Goal: Information Seeking & Learning: Find specific fact

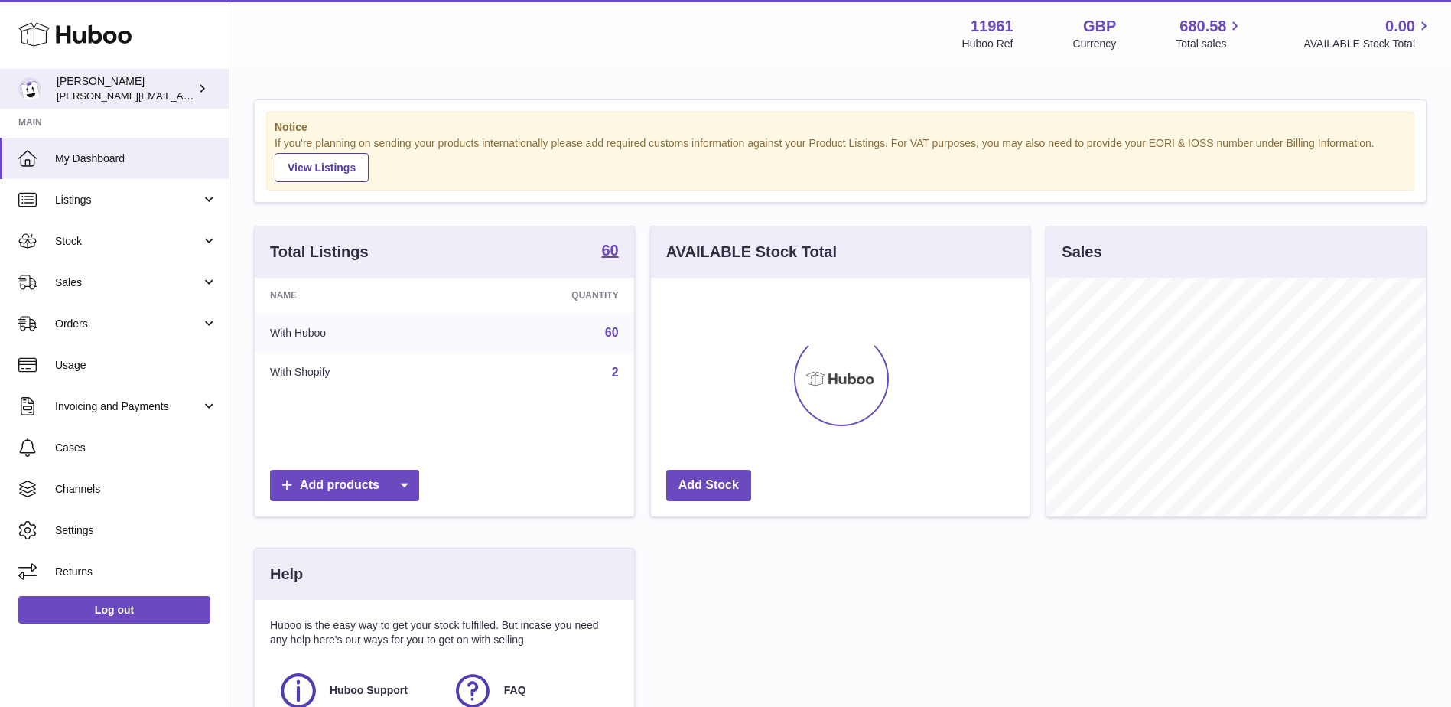
scroll to position [239, 379]
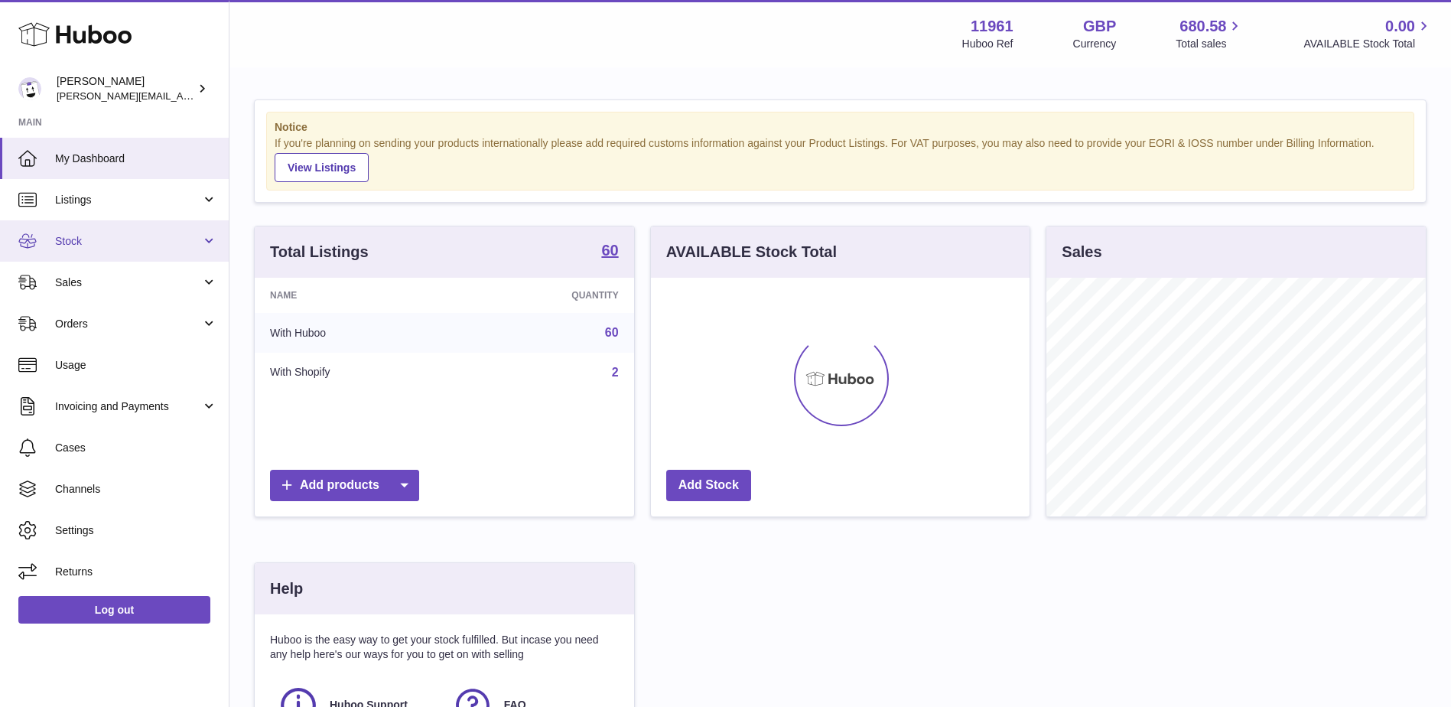
click at [104, 254] on link "Stock" at bounding box center [114, 240] width 229 height 41
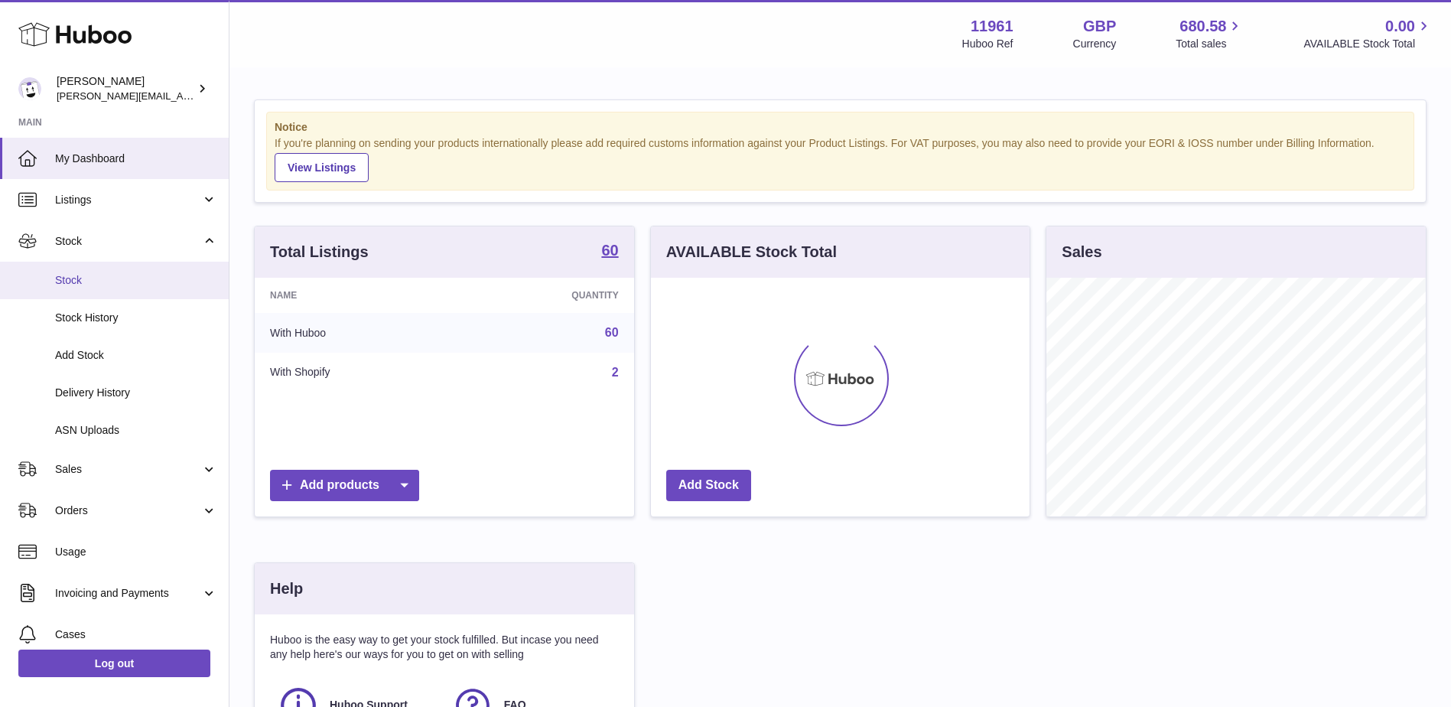
click at [83, 275] on span "Stock" at bounding box center [136, 280] width 162 height 15
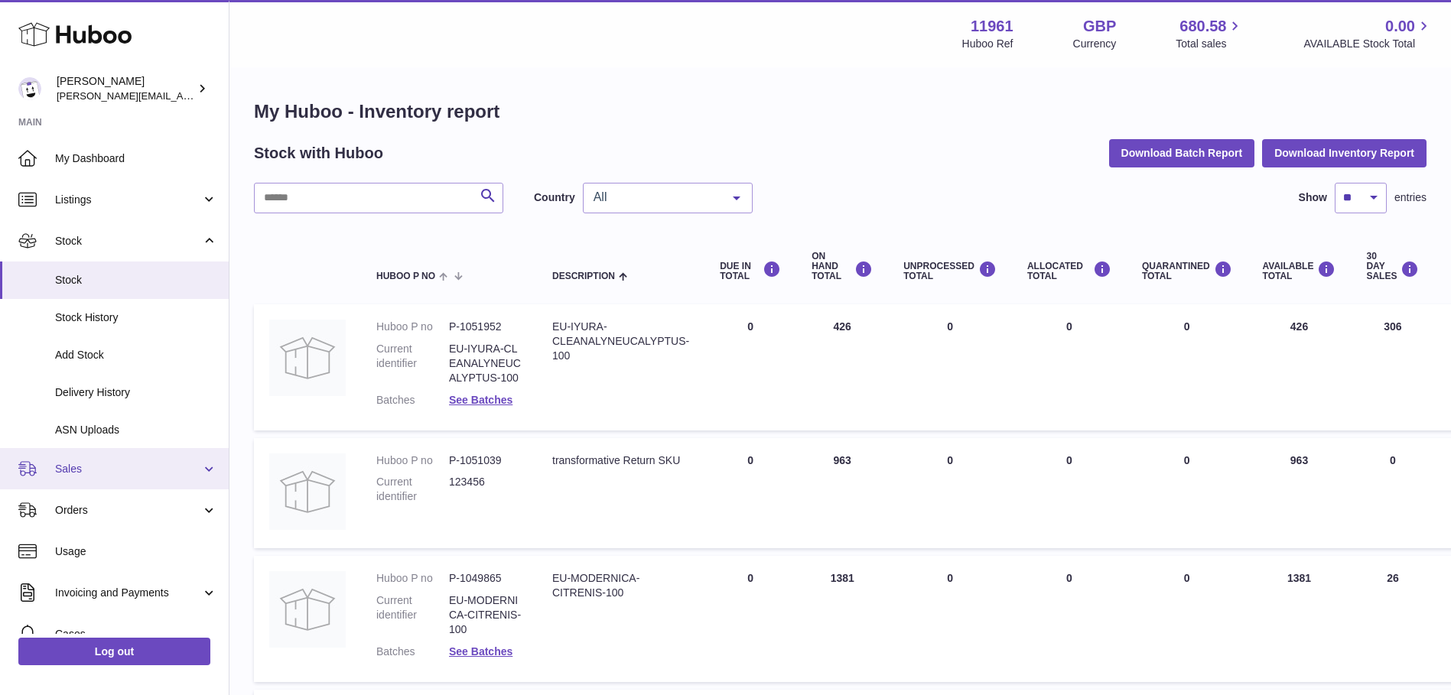
click at [71, 482] on link "Sales" at bounding box center [114, 468] width 229 height 41
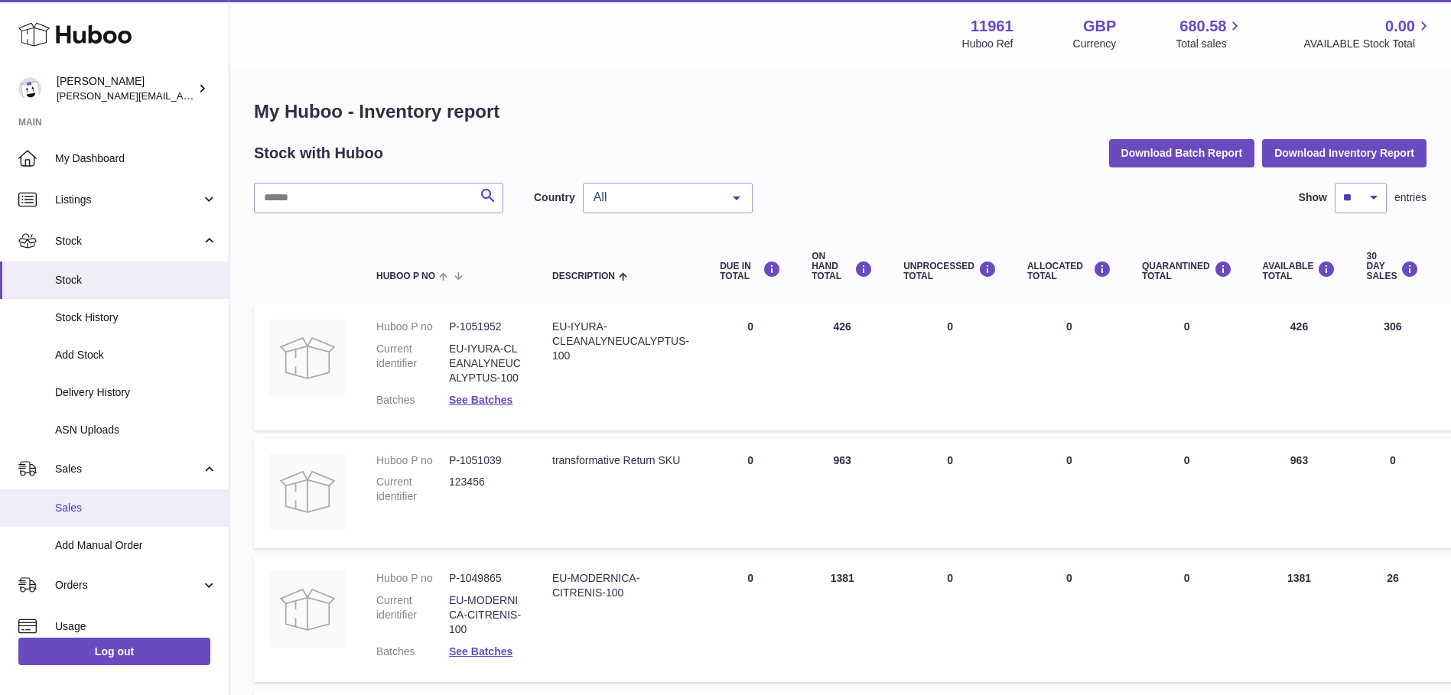
click at [84, 502] on span "Sales" at bounding box center [136, 508] width 162 height 15
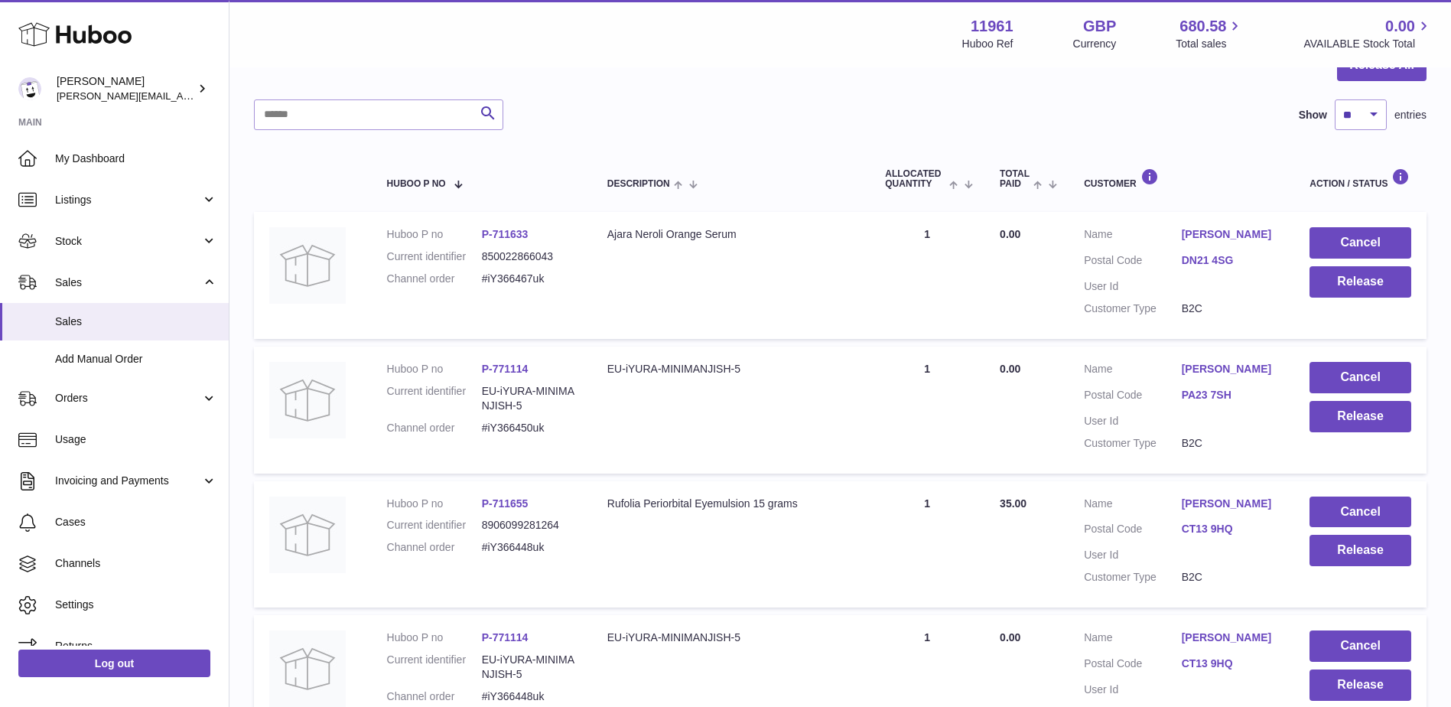
scroll to position [76, 0]
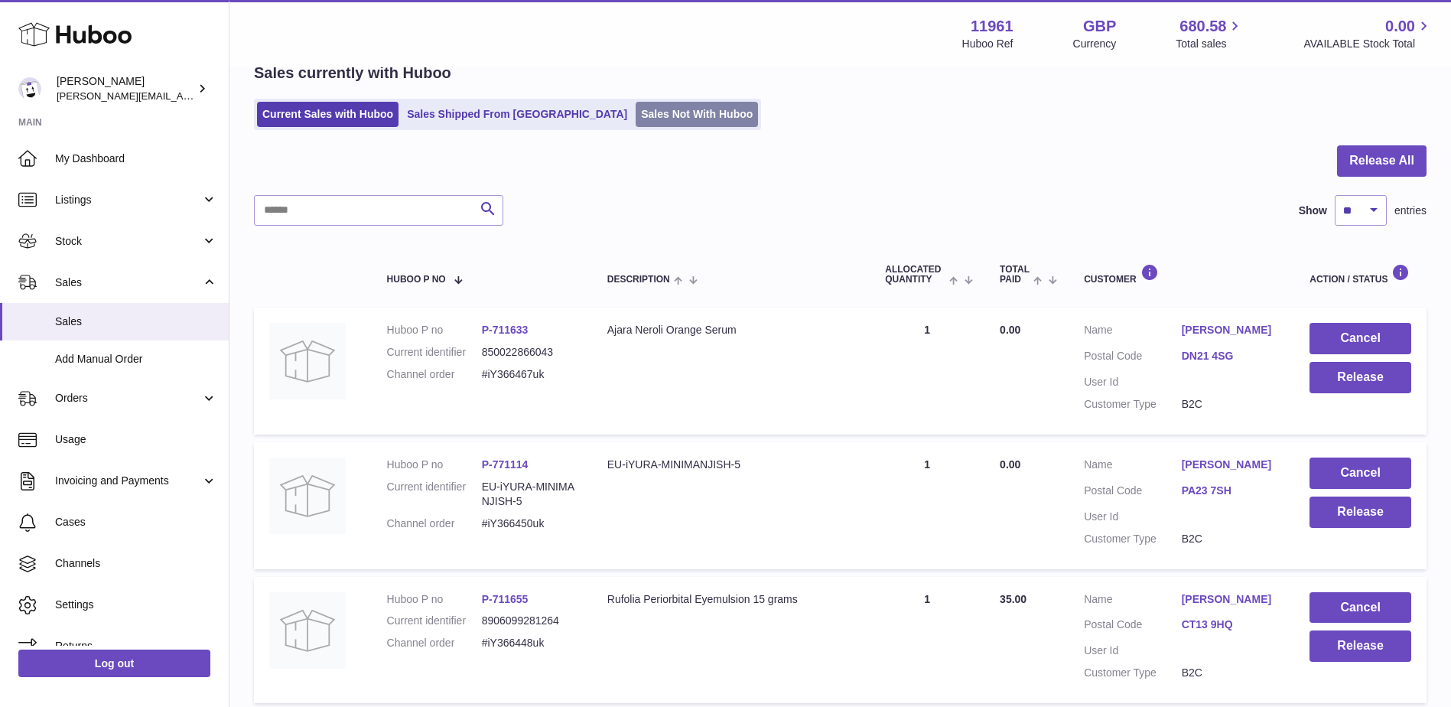
click at [635, 112] on link "Sales Not With Huboo" at bounding box center [696, 114] width 122 height 25
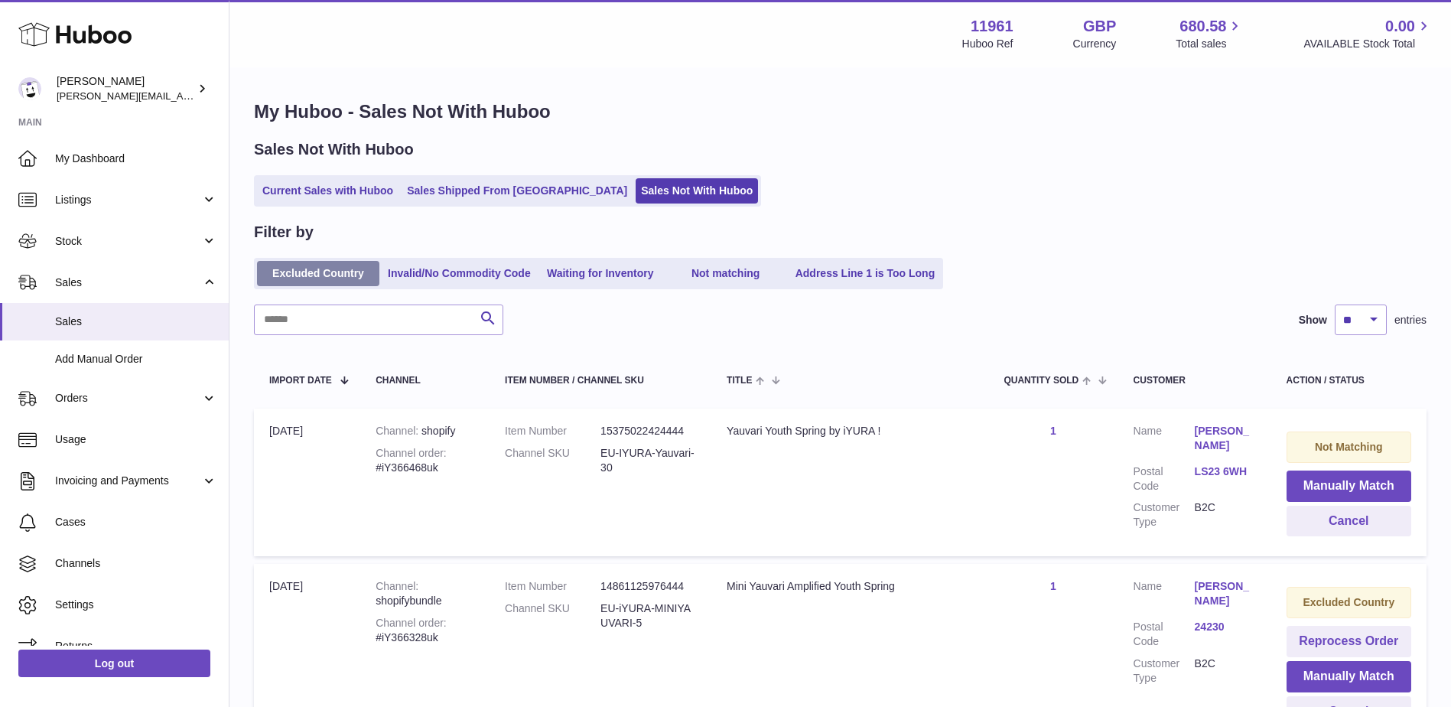
click at [323, 271] on link "Excluded Country" at bounding box center [318, 273] width 122 height 25
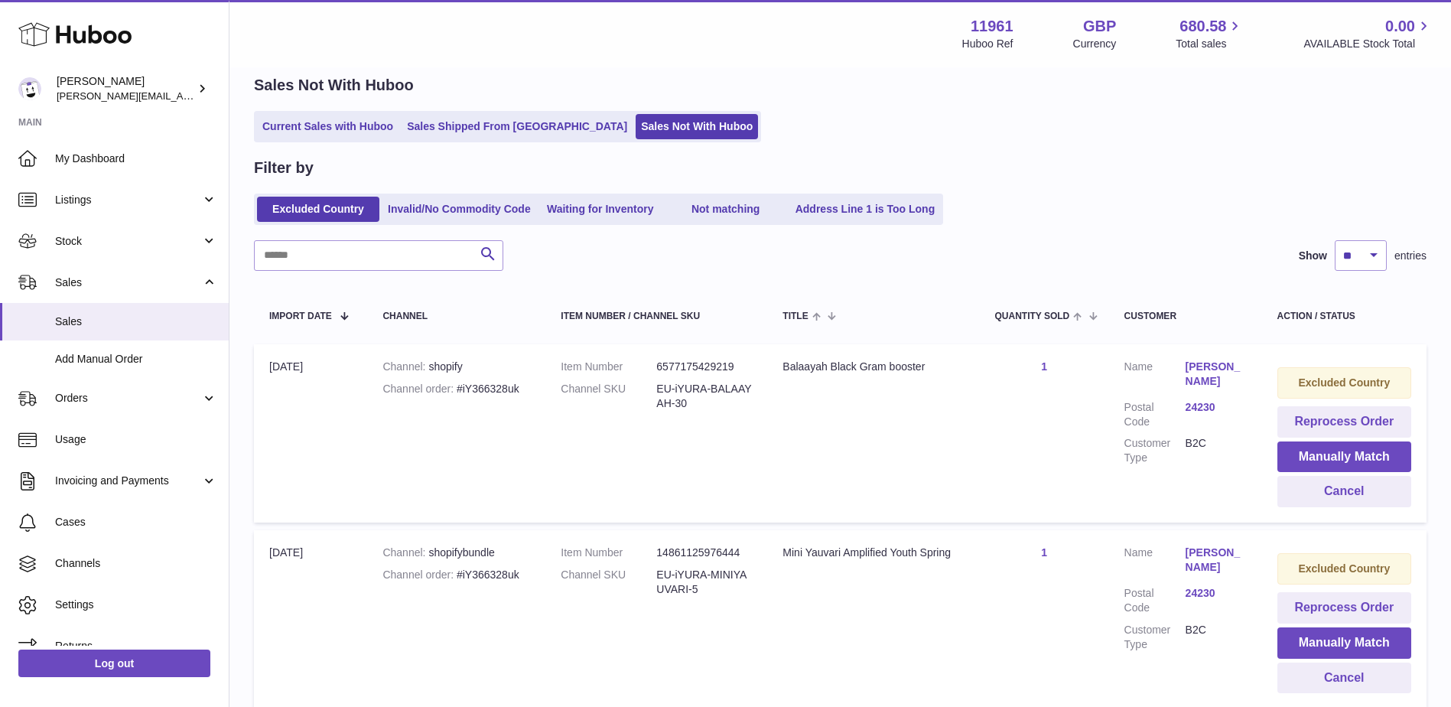
scroll to position [153, 0]
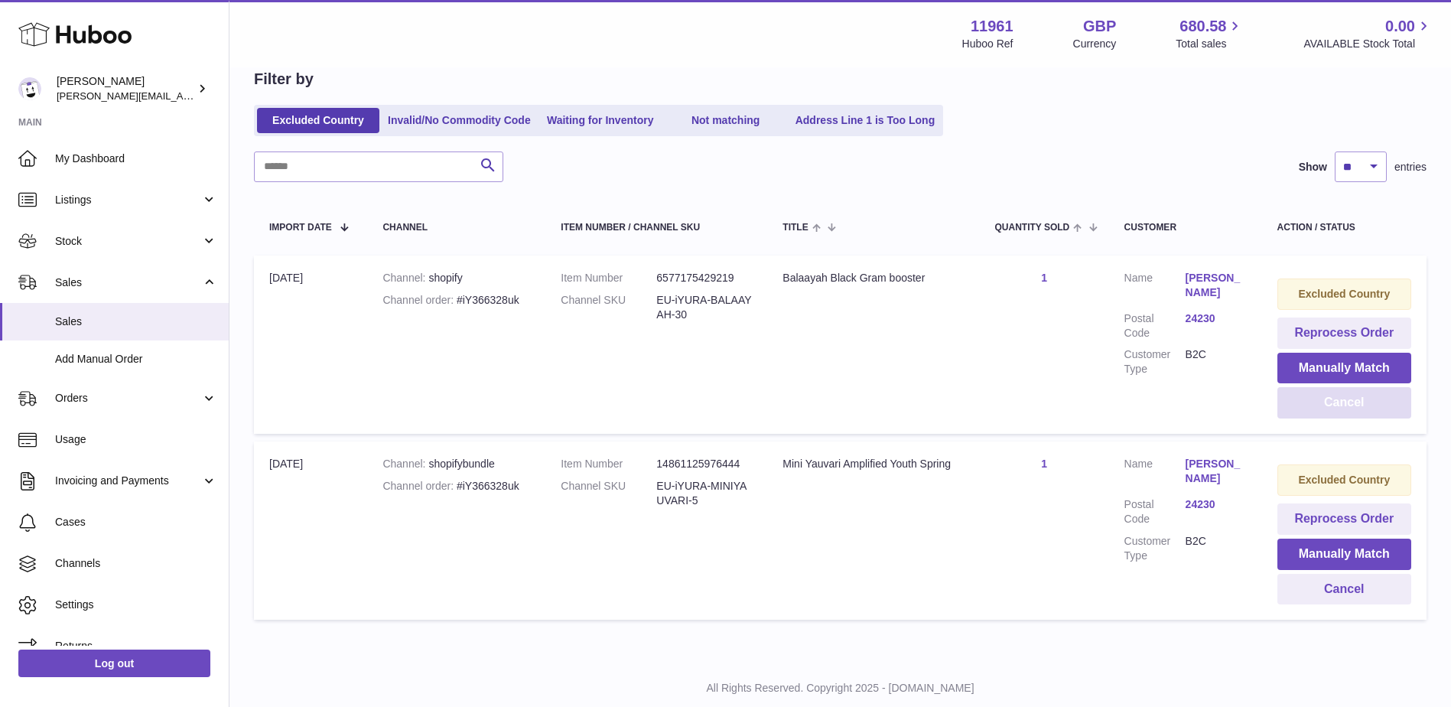
click at [1310, 405] on button "Cancel" at bounding box center [1344, 402] width 134 height 31
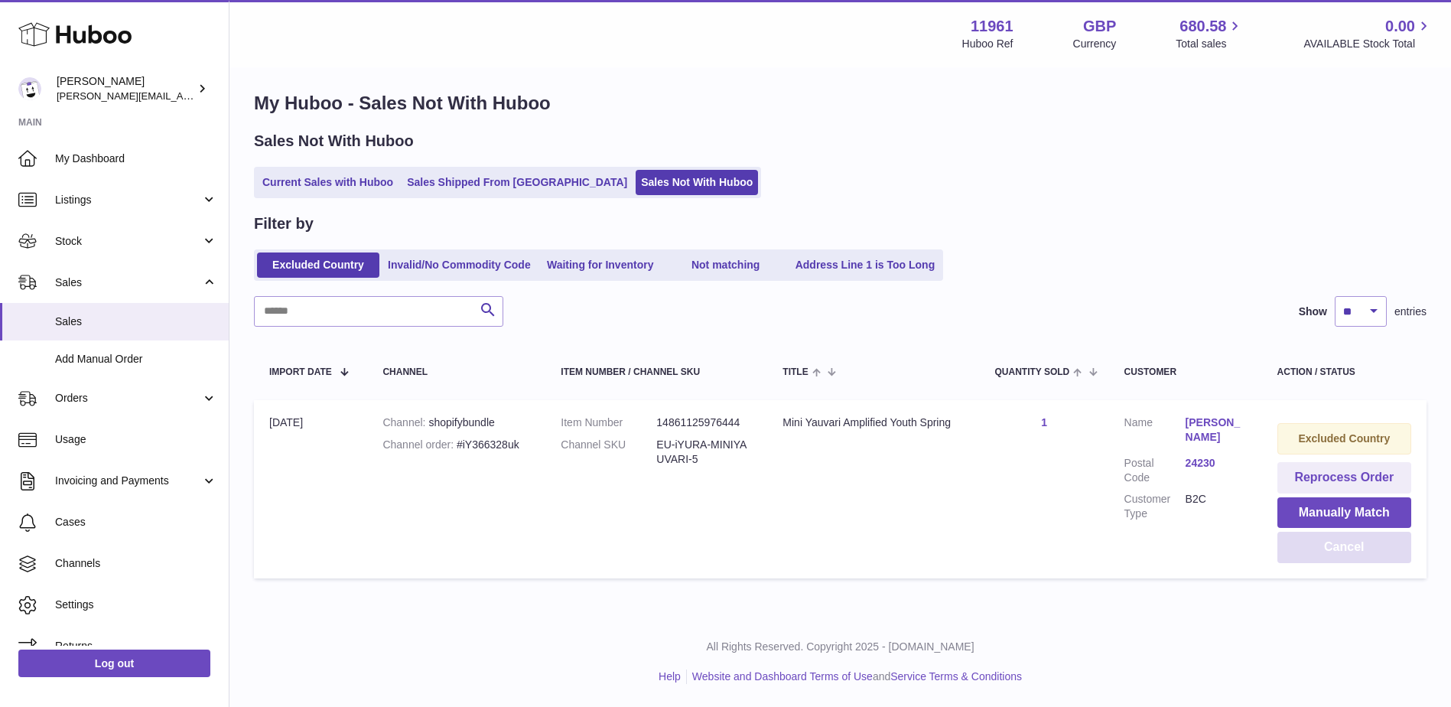
scroll to position [8, 0]
click at [1343, 551] on button "Cancel" at bounding box center [1344, 546] width 134 height 31
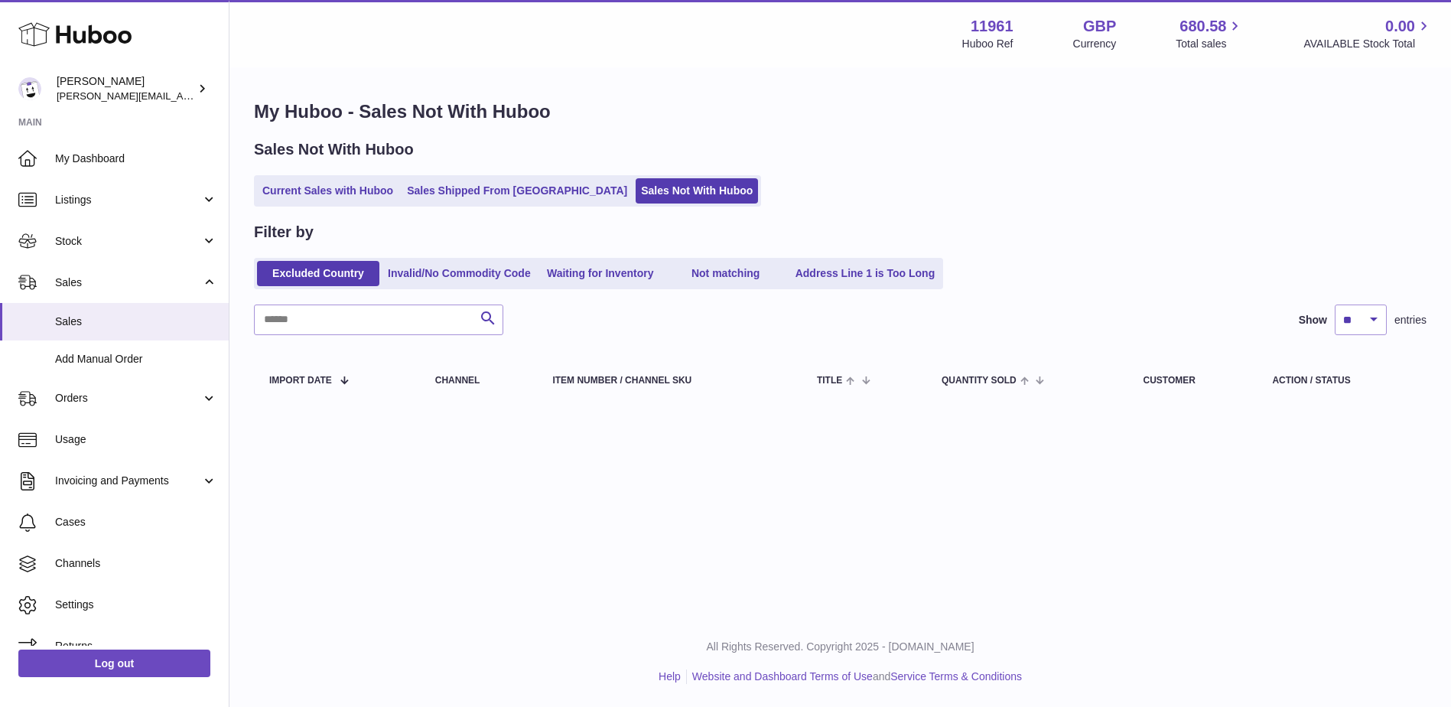
scroll to position [0, 0]
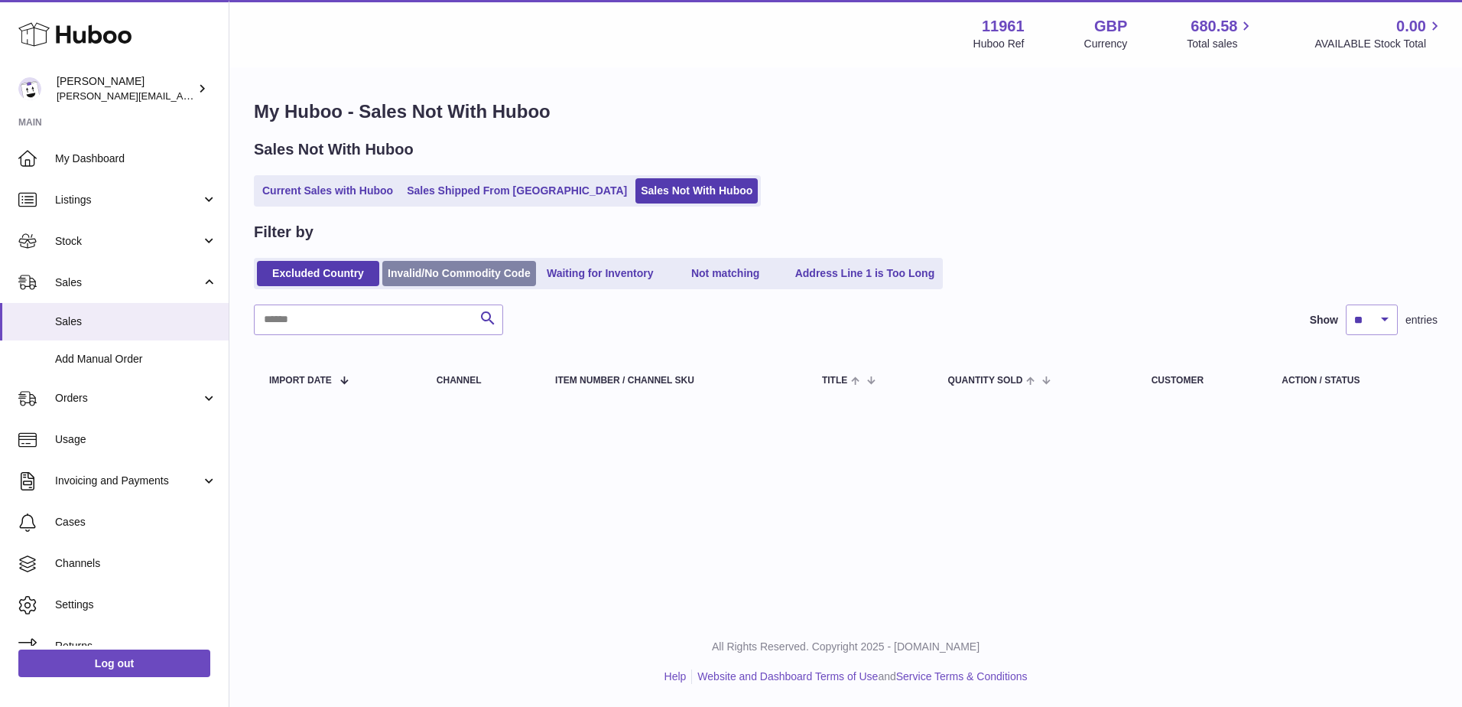
click at [456, 268] on link "Invalid/No Commodity Code" at bounding box center [459, 273] width 154 height 25
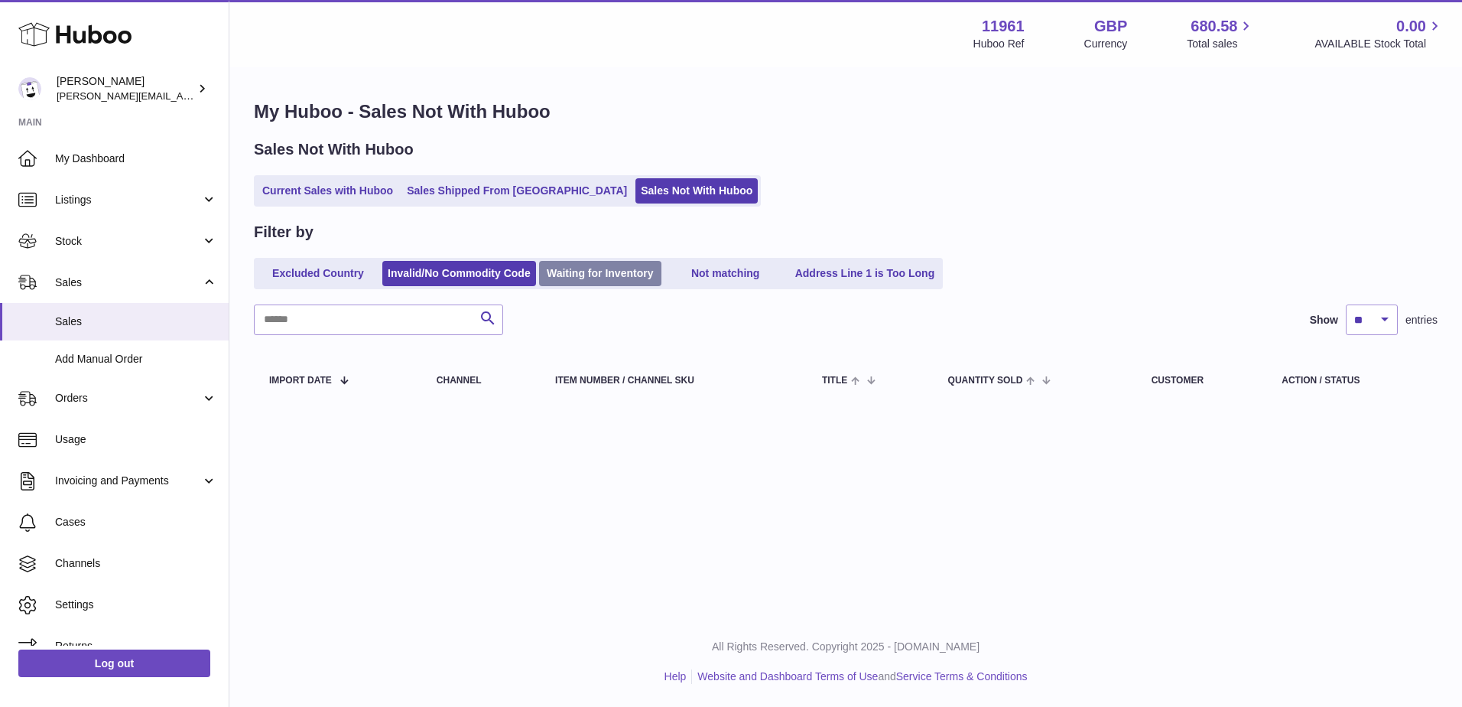
click at [570, 265] on link "Waiting for Inventory" at bounding box center [600, 273] width 122 height 25
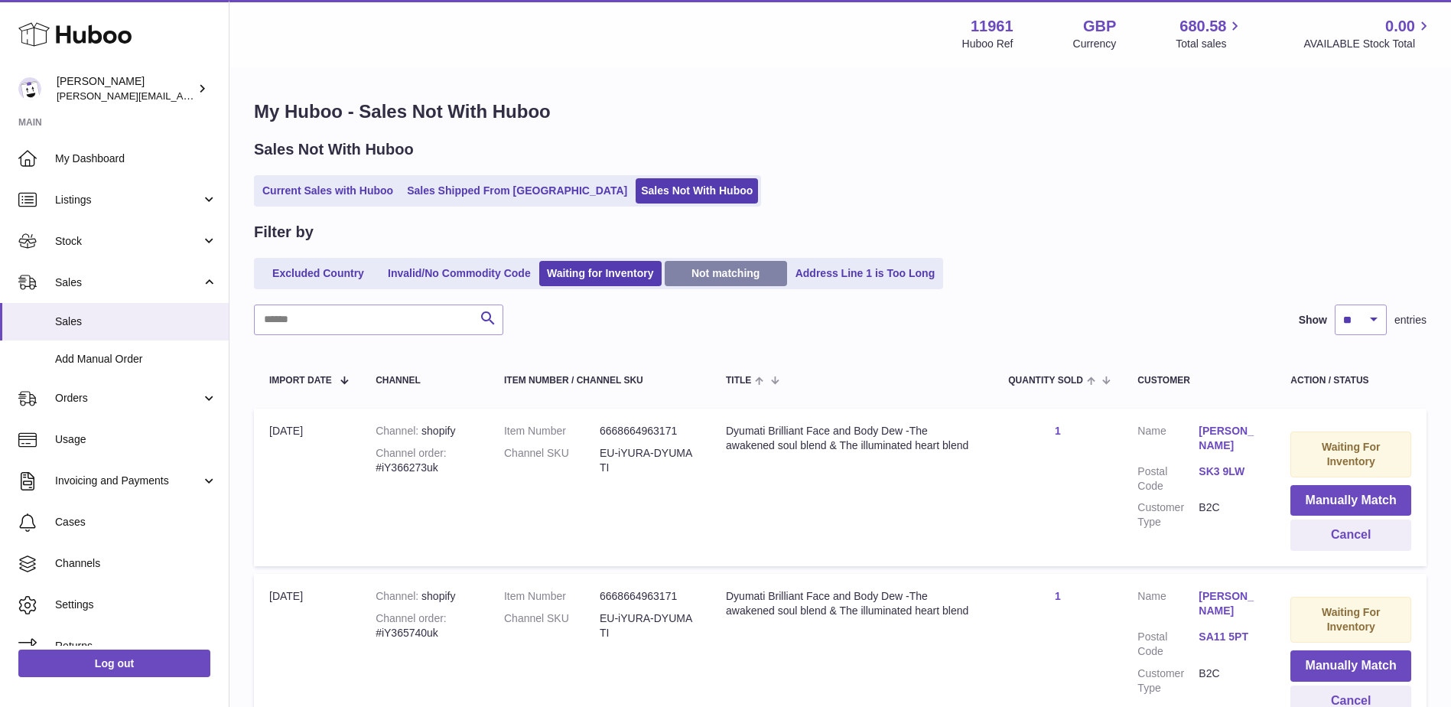
click at [714, 267] on link "Not matching" at bounding box center [725, 273] width 122 height 25
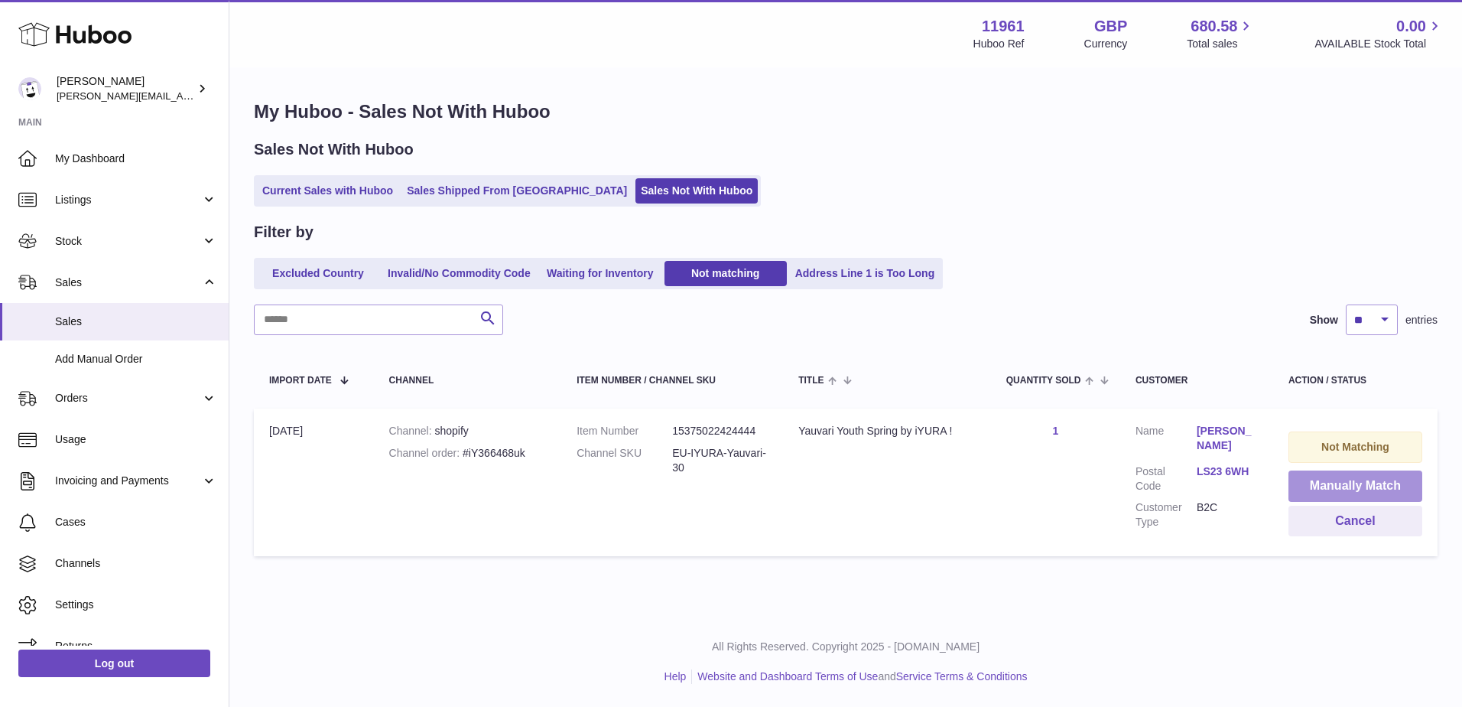
click at [1353, 482] on button "Manually Match" at bounding box center [1355, 485] width 134 height 31
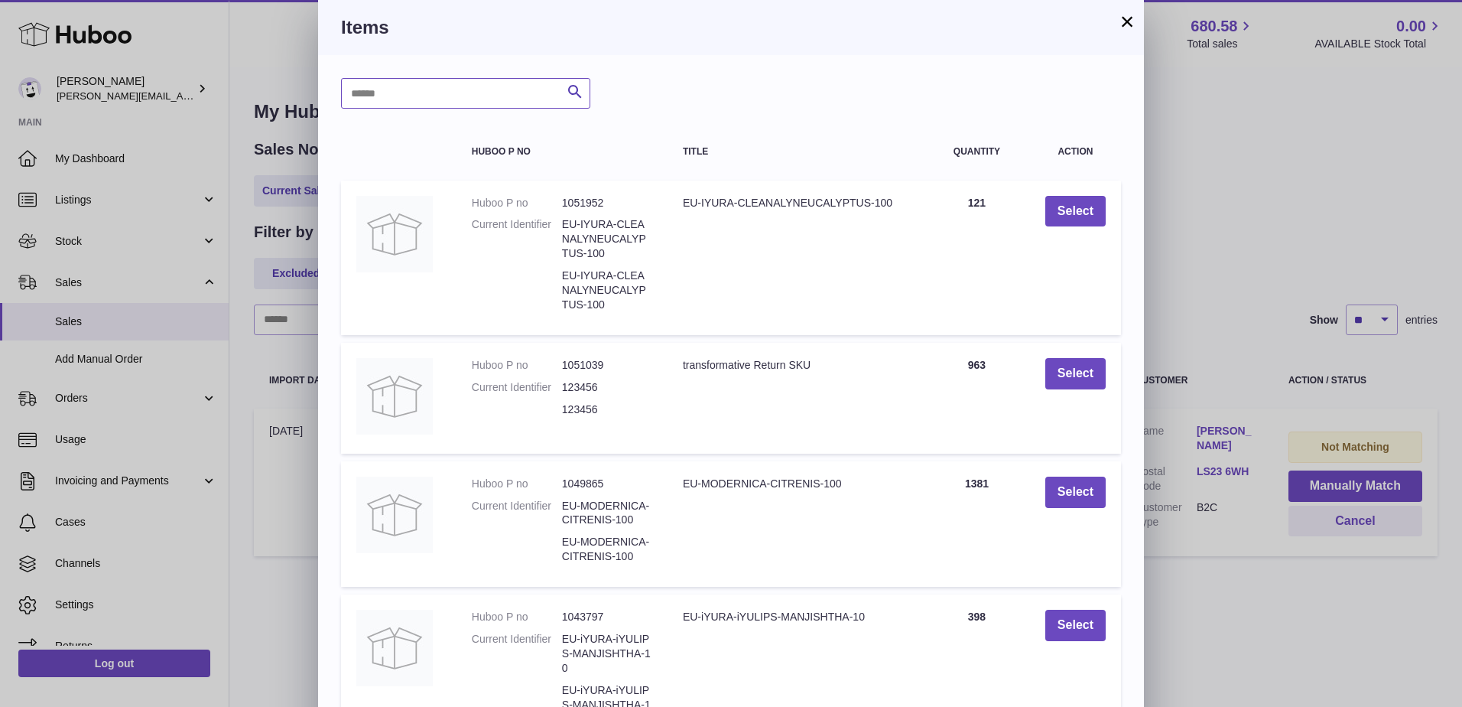
click at [374, 107] on input "text" at bounding box center [465, 93] width 249 height 31
type input "*******"
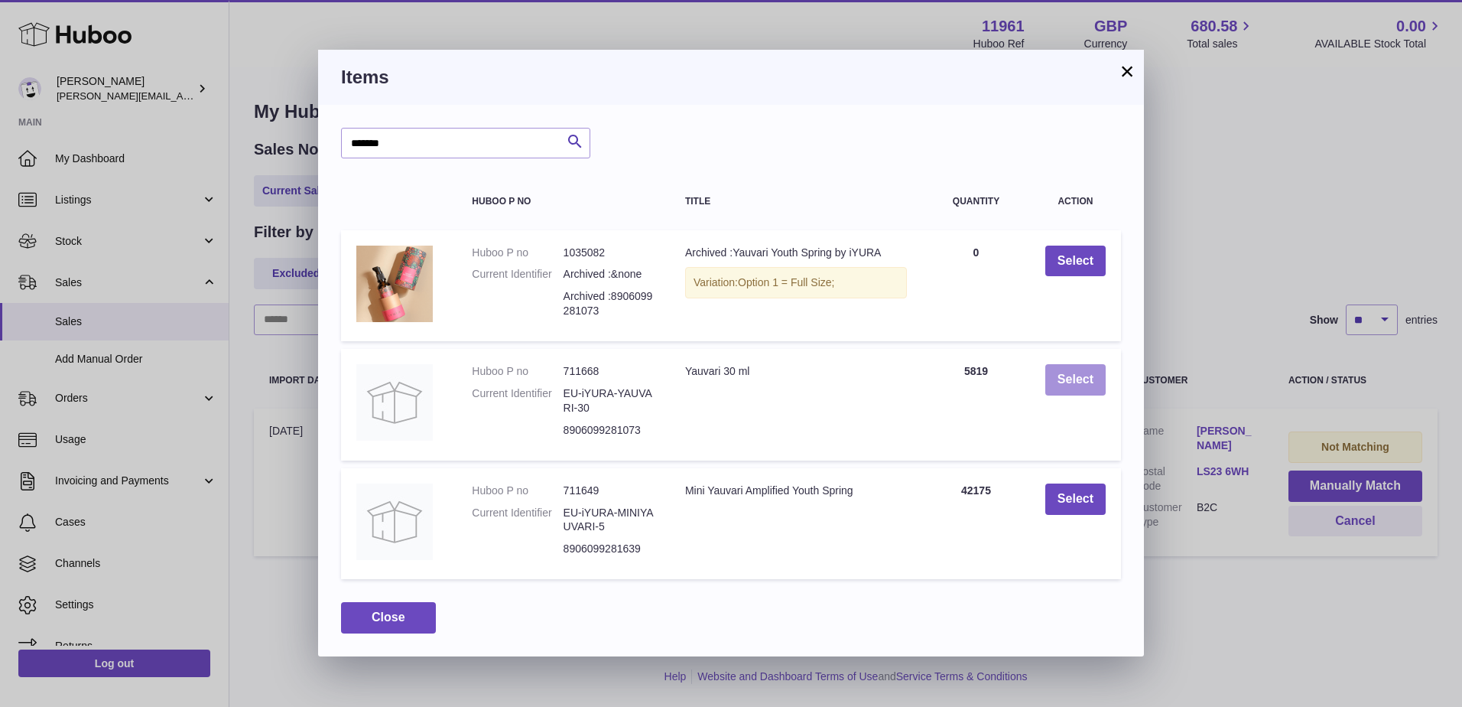
click at [1087, 385] on button "Select" at bounding box center [1075, 379] width 60 height 31
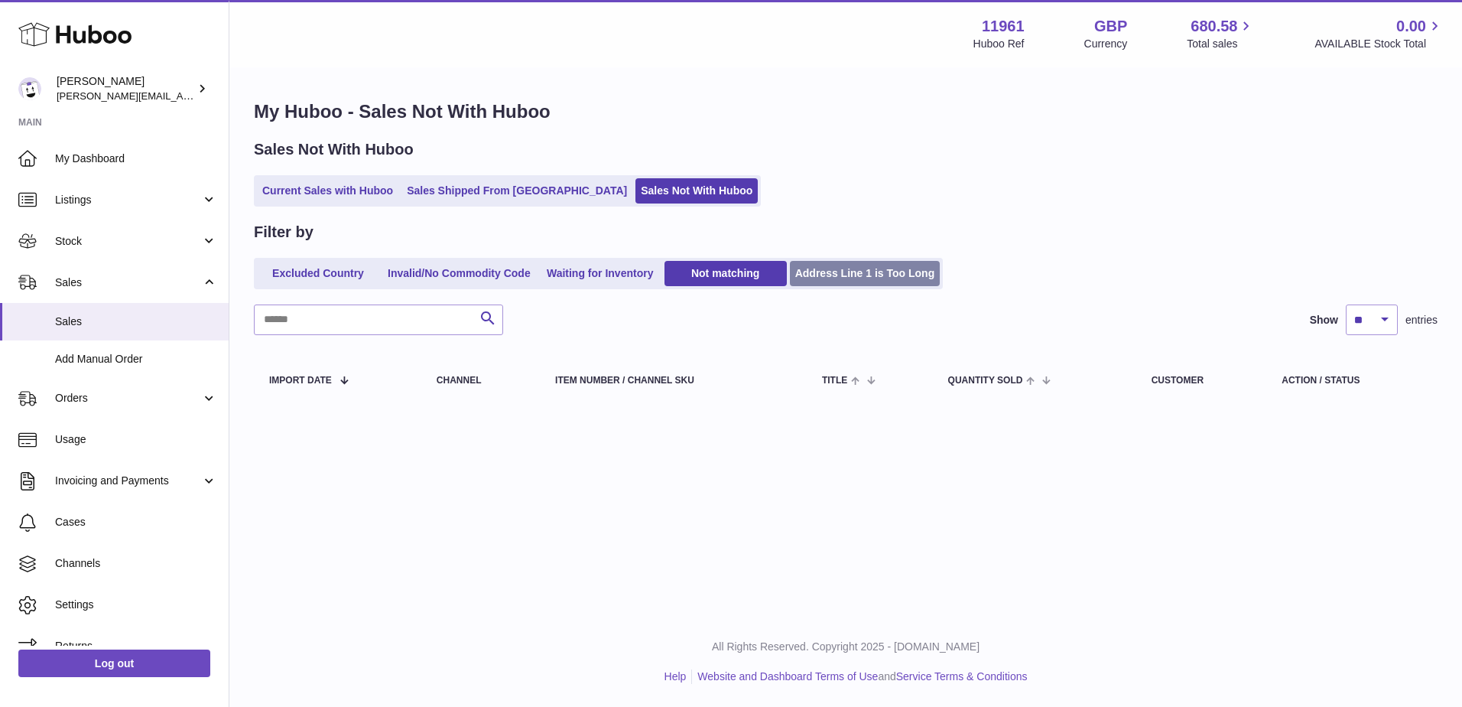
click at [882, 267] on link "Address Line 1 is Too Long" at bounding box center [865, 273] width 151 height 25
click at [755, 267] on link "Not matching" at bounding box center [725, 273] width 122 height 25
click at [658, 276] on link "Waiting for Inventory" at bounding box center [600, 273] width 122 height 25
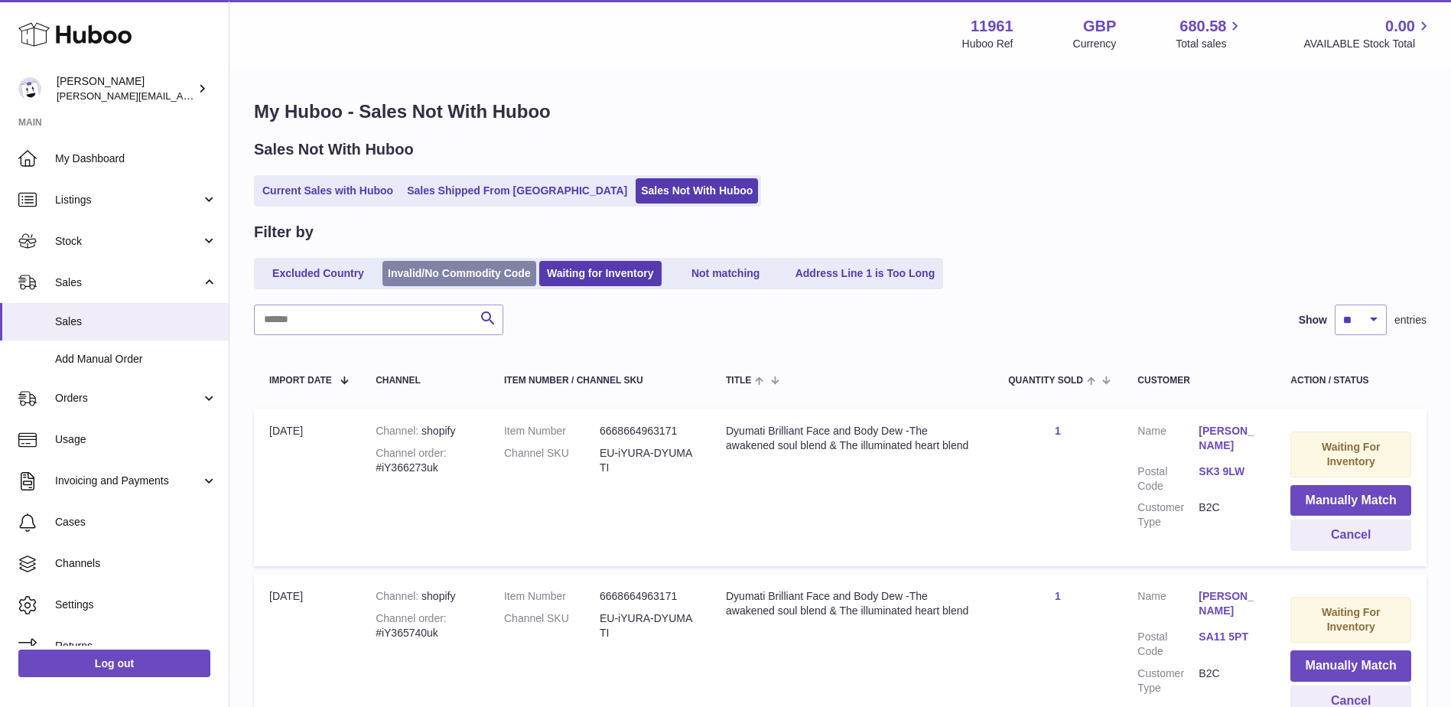
click at [476, 275] on link "Invalid/No Commodity Code" at bounding box center [459, 273] width 154 height 25
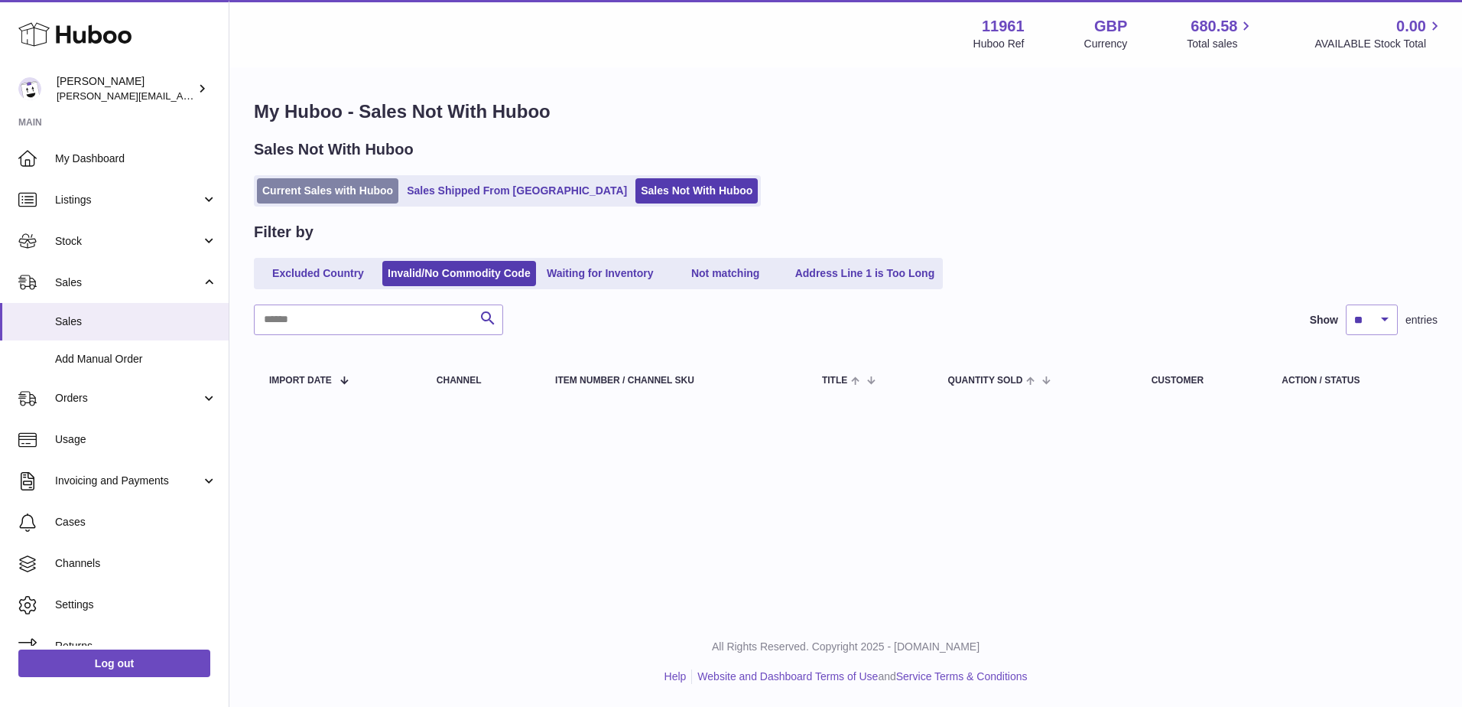
click at [338, 188] on link "Current Sales with Huboo" at bounding box center [327, 190] width 141 height 25
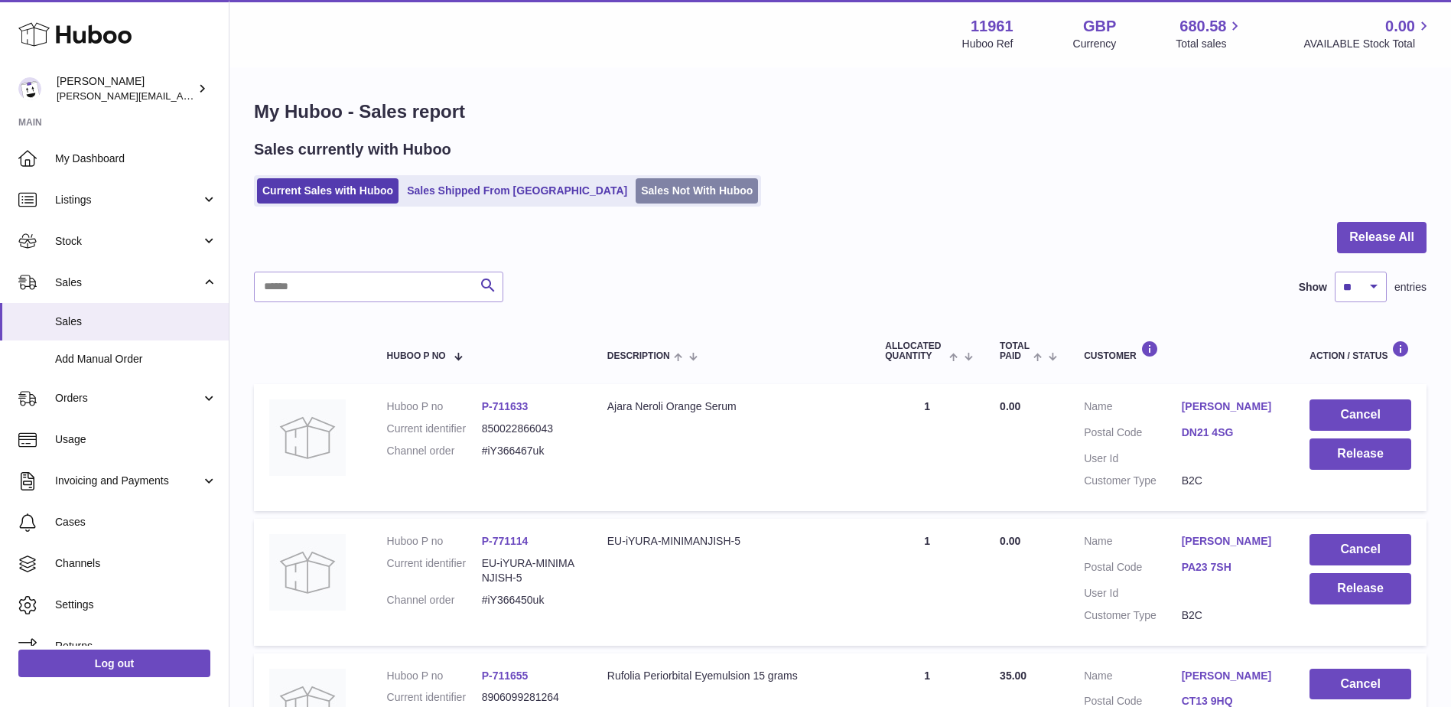
click at [635, 189] on link "Sales Not With Huboo" at bounding box center [696, 190] width 122 height 25
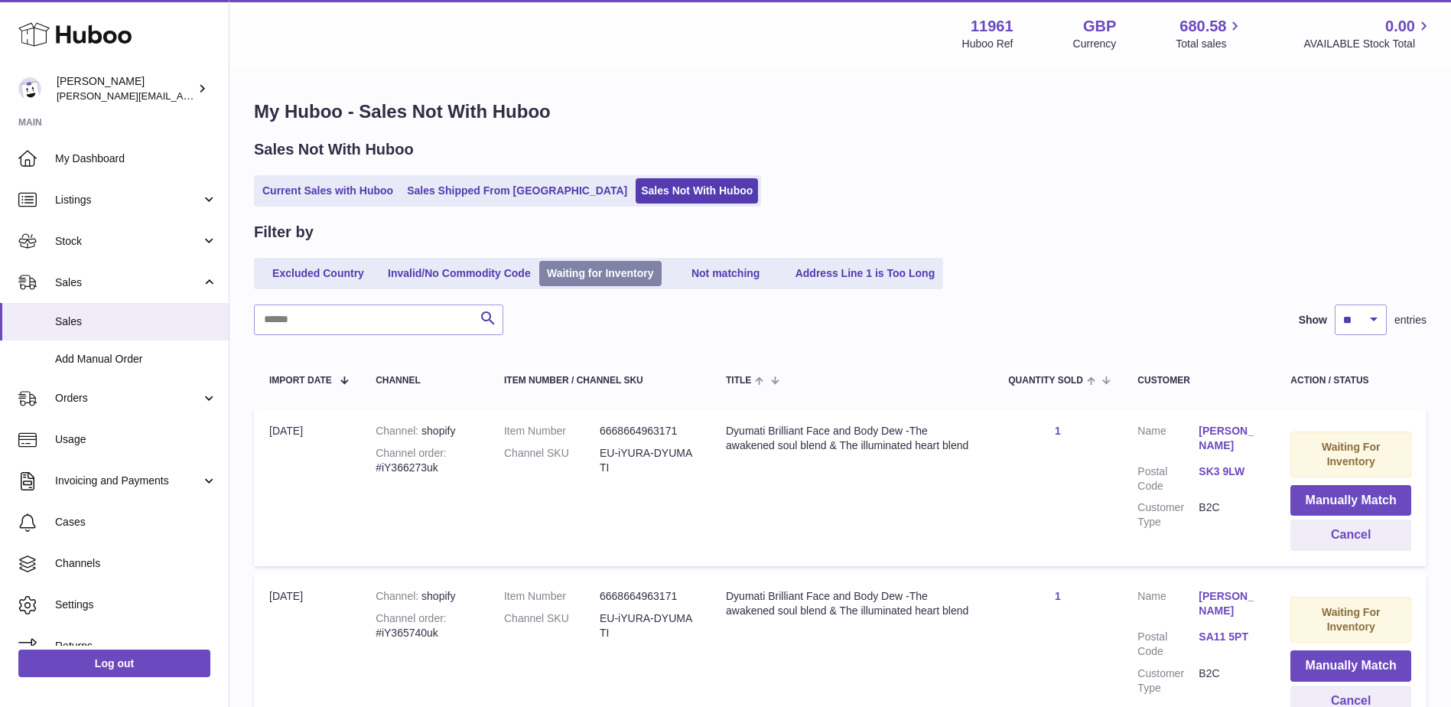
click at [607, 267] on link "Waiting for Inventory" at bounding box center [600, 273] width 122 height 25
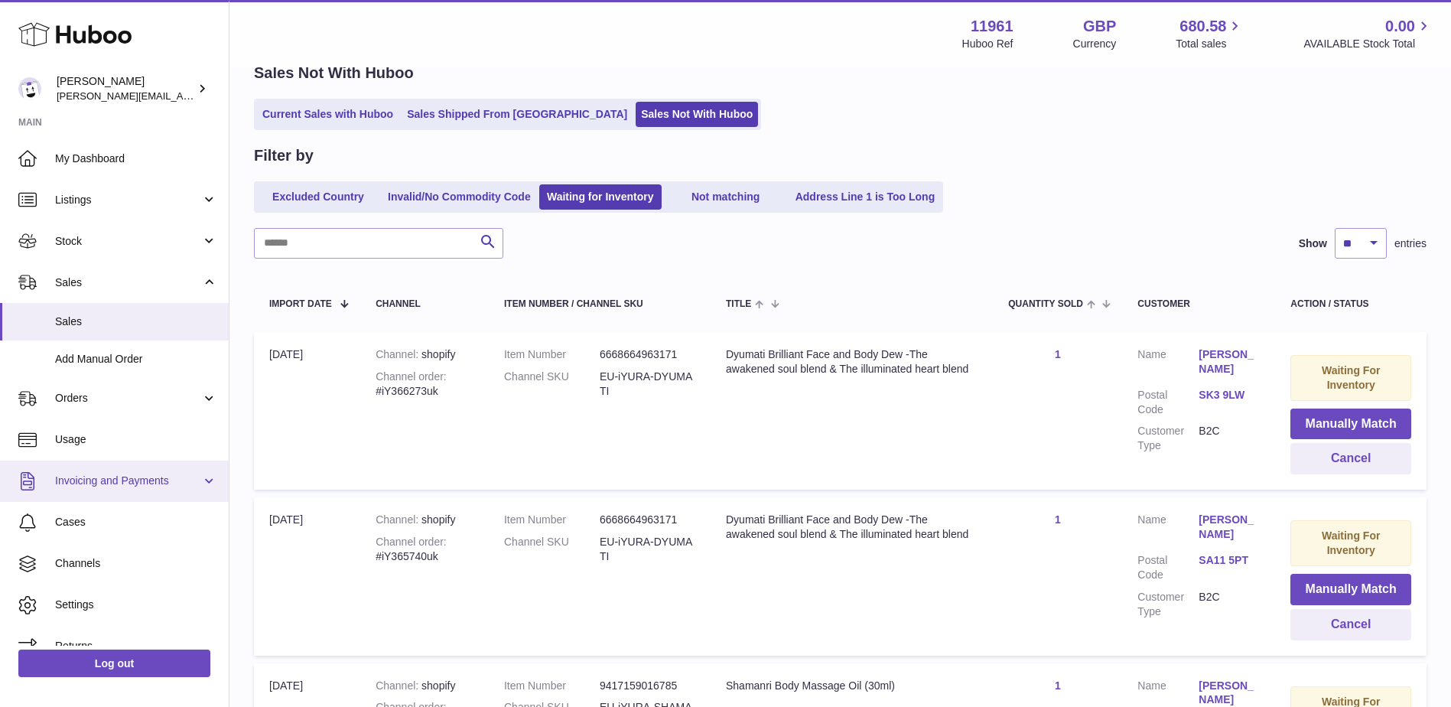
scroll to position [21, 0]
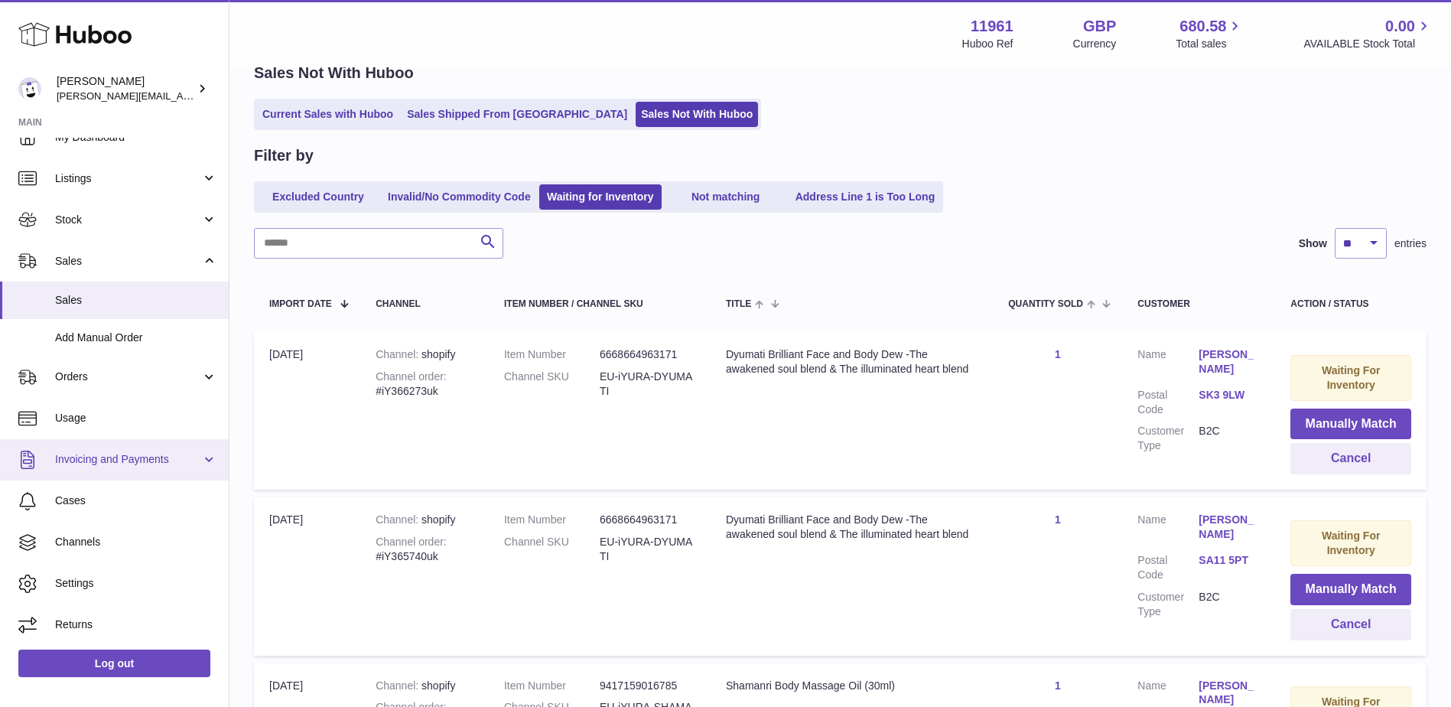
click at [129, 470] on link "Invoicing and Payments" at bounding box center [114, 459] width 229 height 41
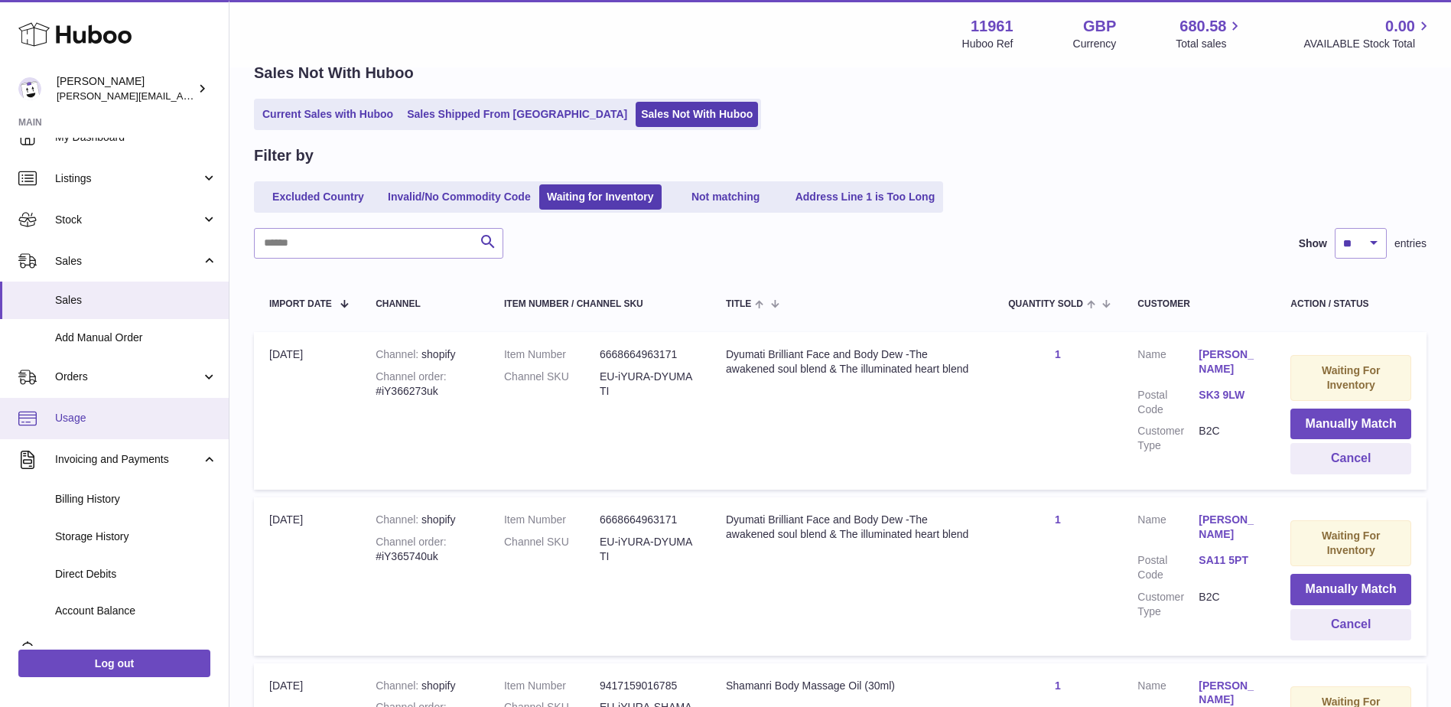
click at [135, 427] on link "Usage" at bounding box center [114, 418] width 229 height 41
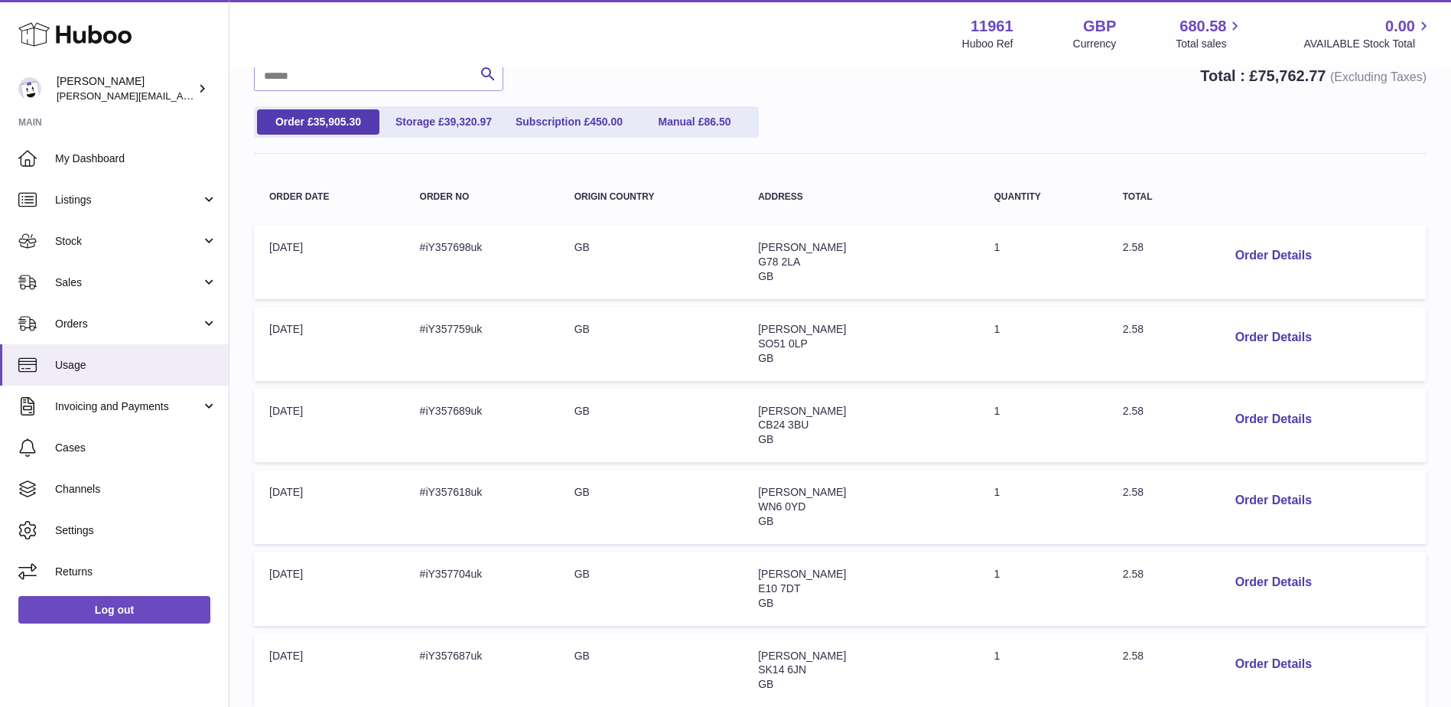
scroll to position [76, 0]
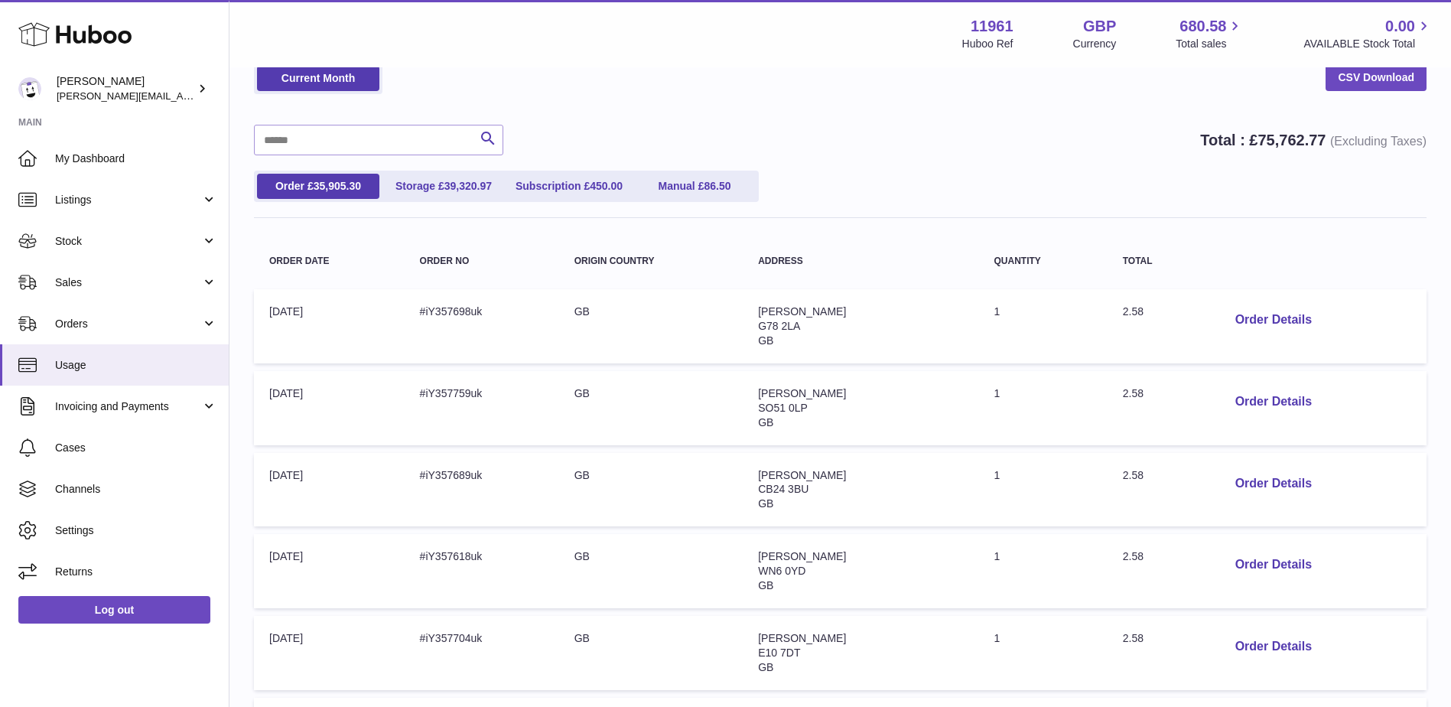
drag, startPoint x: 1265, startPoint y: 313, endPoint x: 1186, endPoint y: 246, distance: 103.1
click at [1186, 246] on th "Total" at bounding box center [1157, 261] width 100 height 41
click at [1240, 317] on button "Order Details" at bounding box center [1273, 319] width 101 height 31
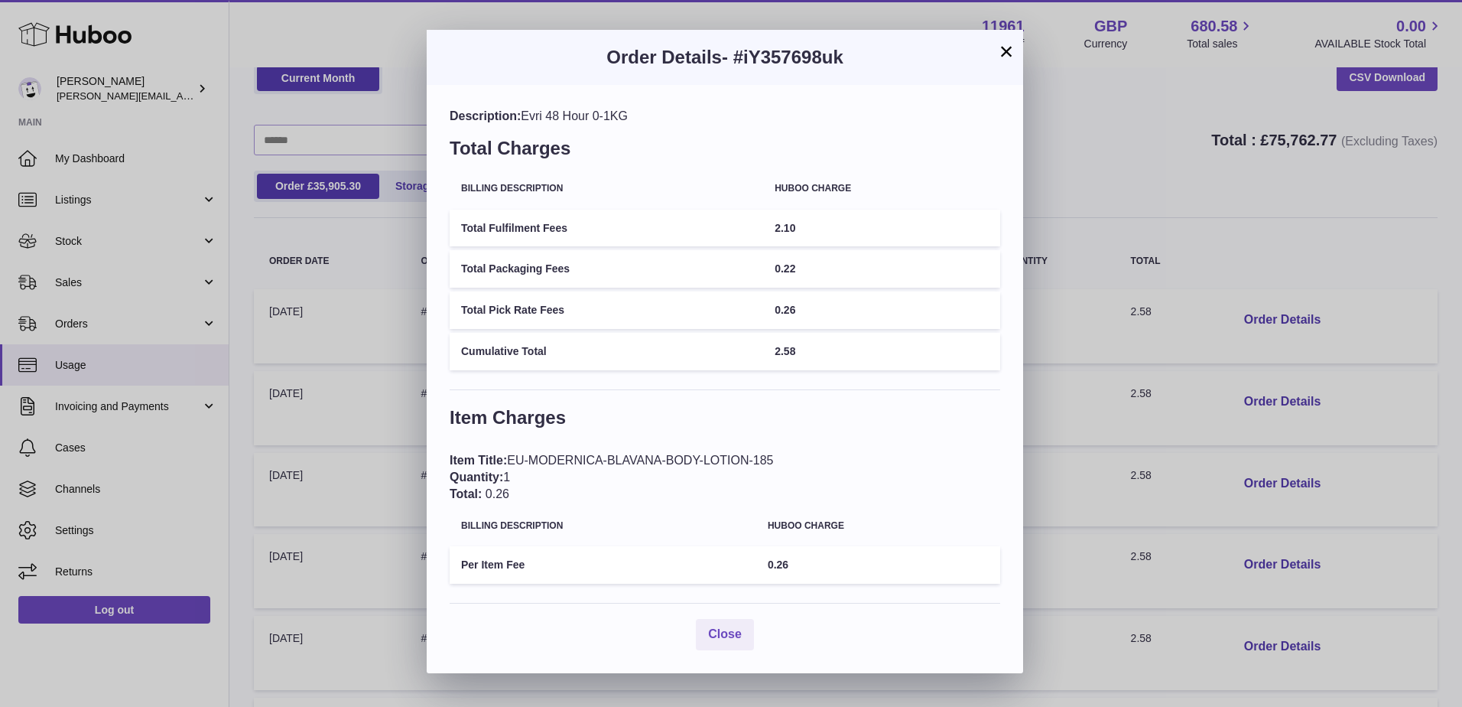
click at [1011, 55] on button "×" at bounding box center [1006, 51] width 18 height 18
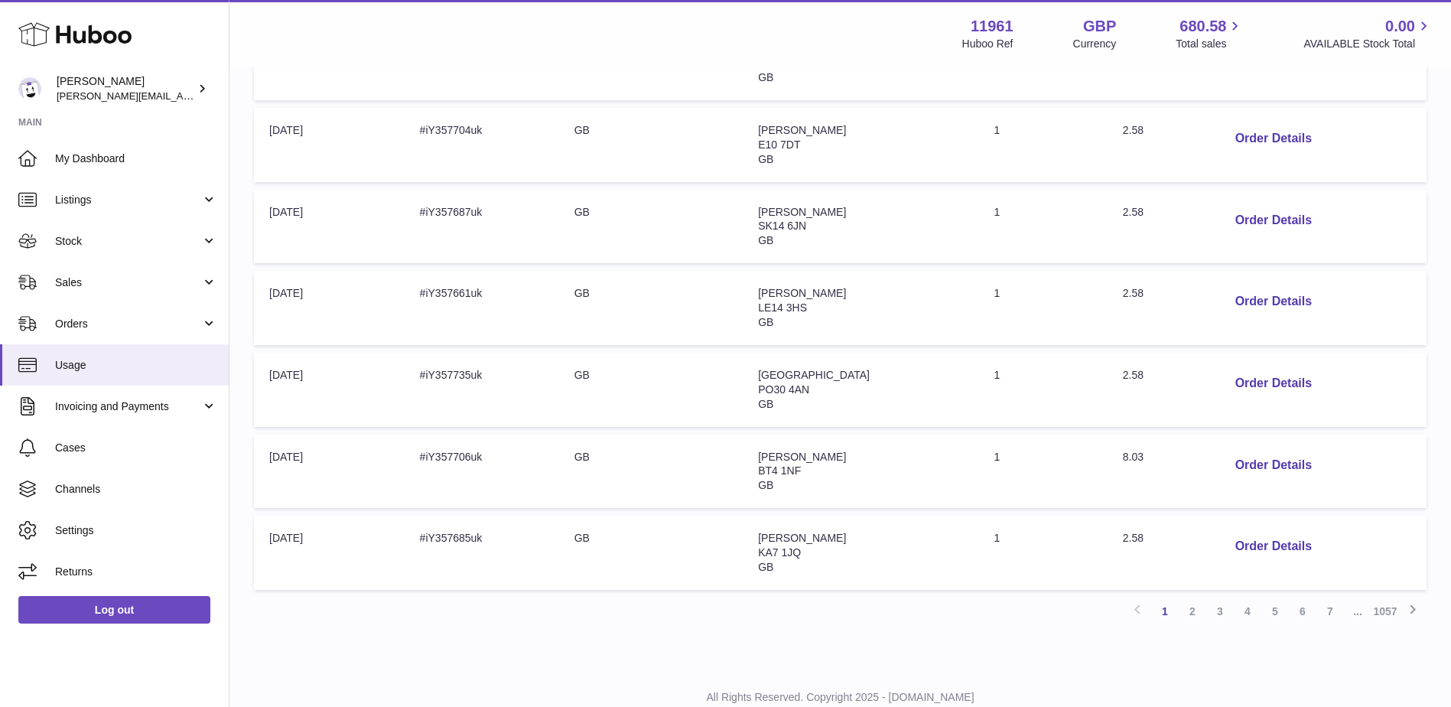
scroll to position [635, 0]
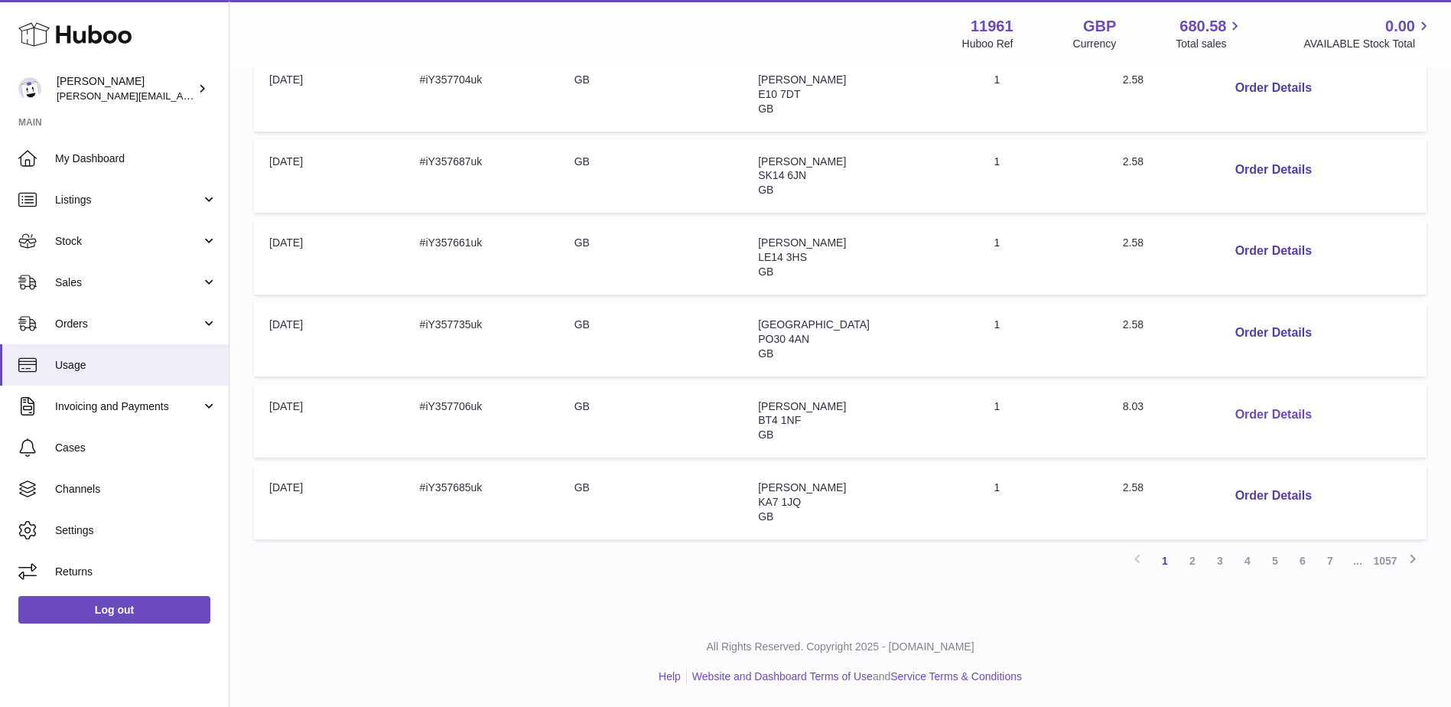
click at [1235, 412] on button "Order Details" at bounding box center [1273, 414] width 101 height 31
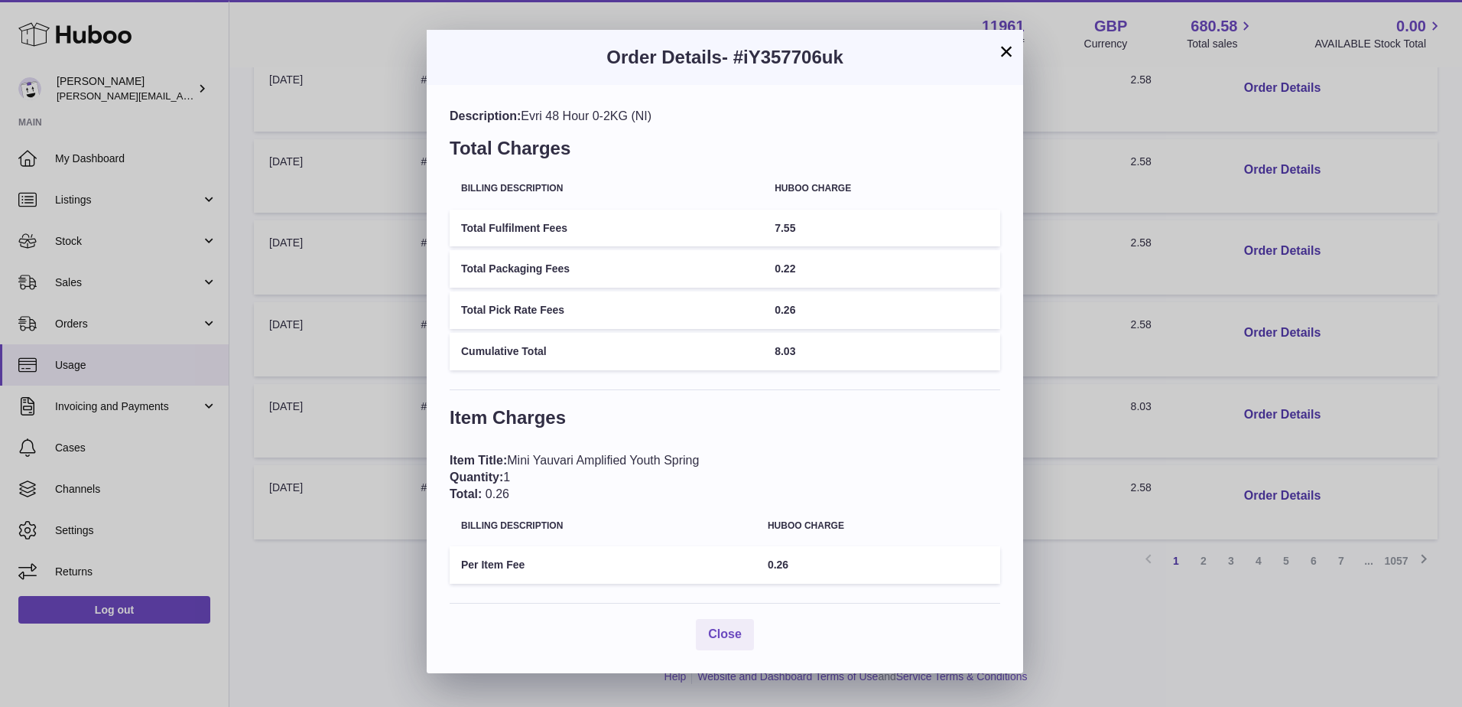
click at [999, 51] on button "×" at bounding box center [1006, 51] width 18 height 18
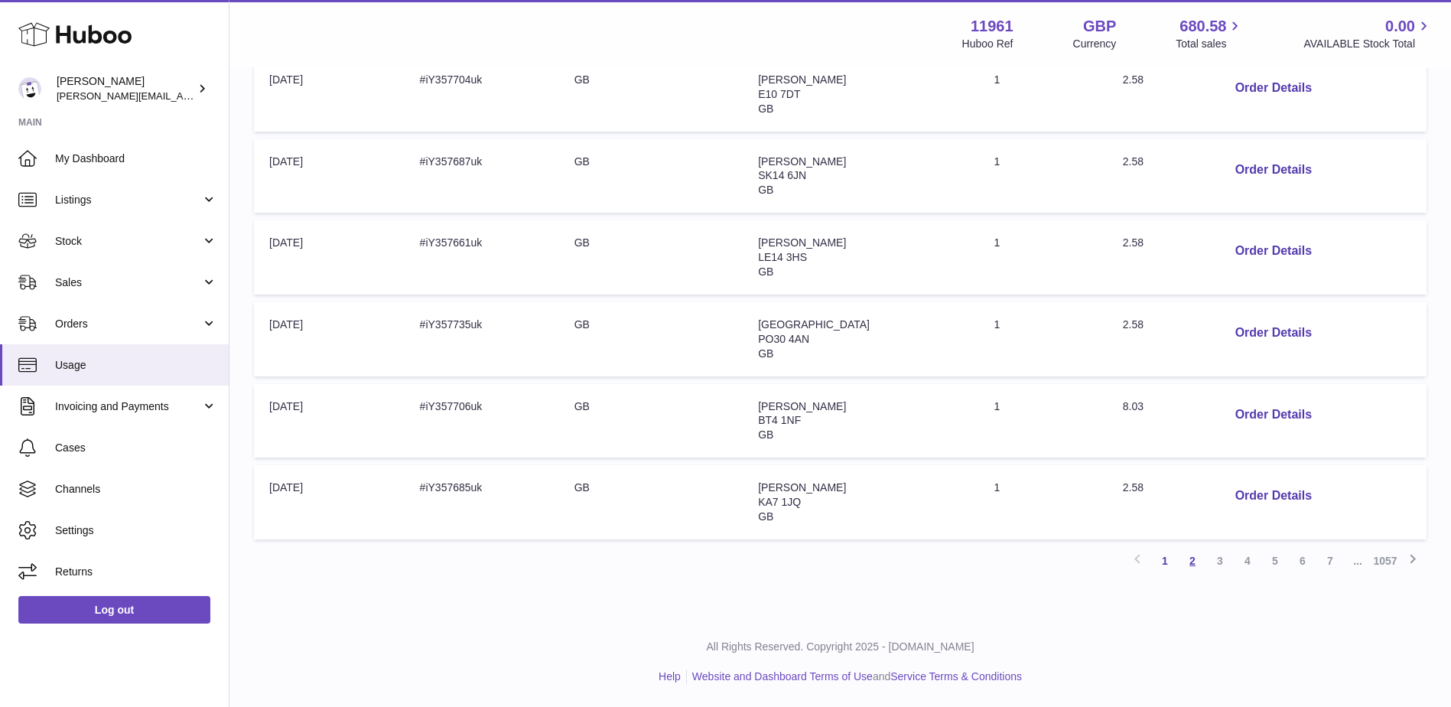
click at [1189, 565] on link "2" at bounding box center [1192, 561] width 28 height 28
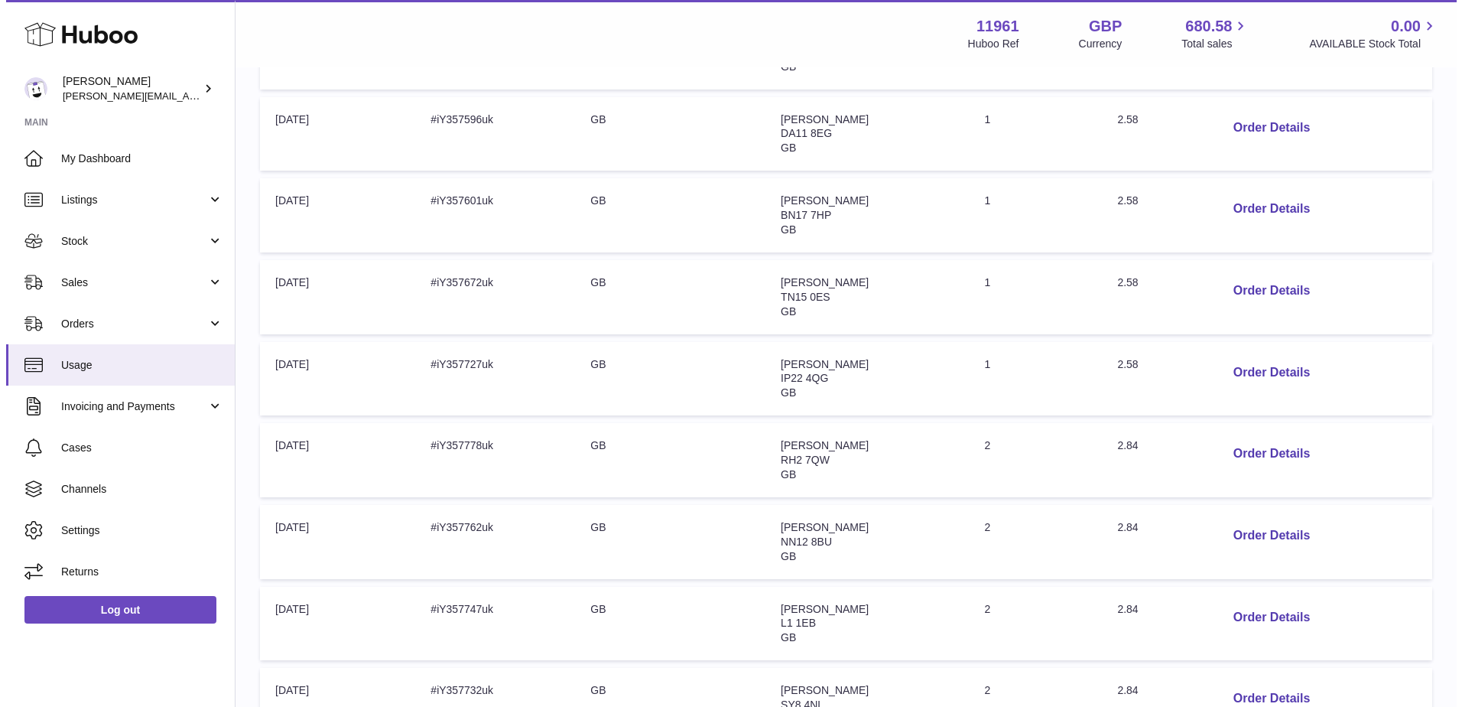
scroll to position [451, 0]
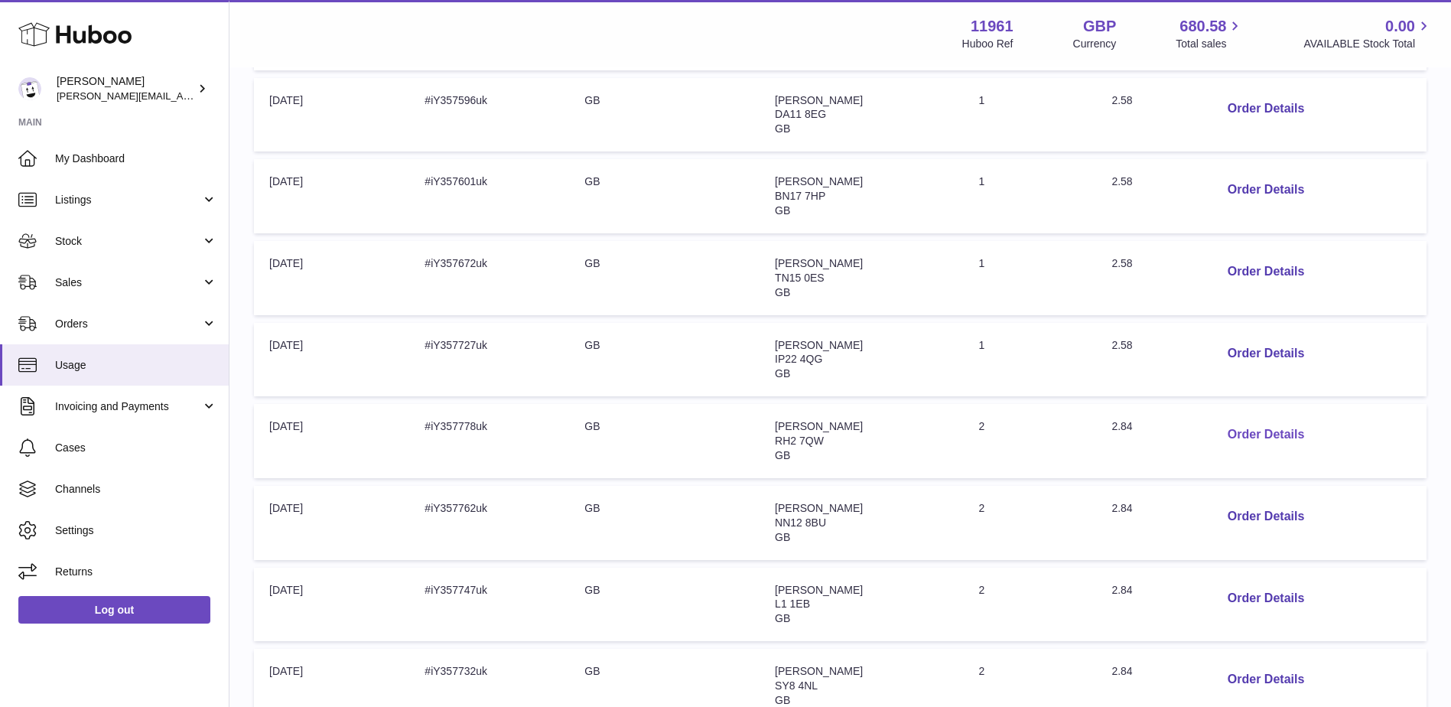
click at [1265, 429] on button "Order Details" at bounding box center [1265, 434] width 101 height 31
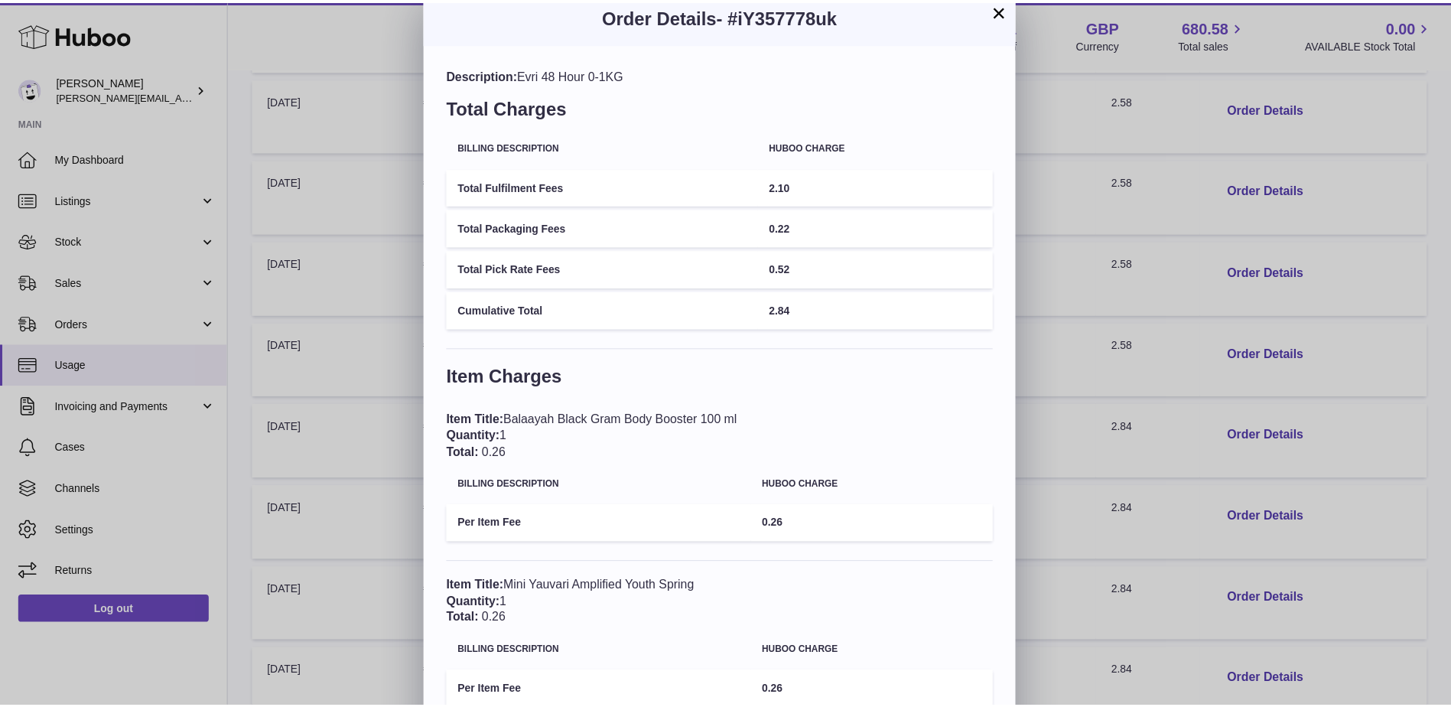
scroll to position [13, 0]
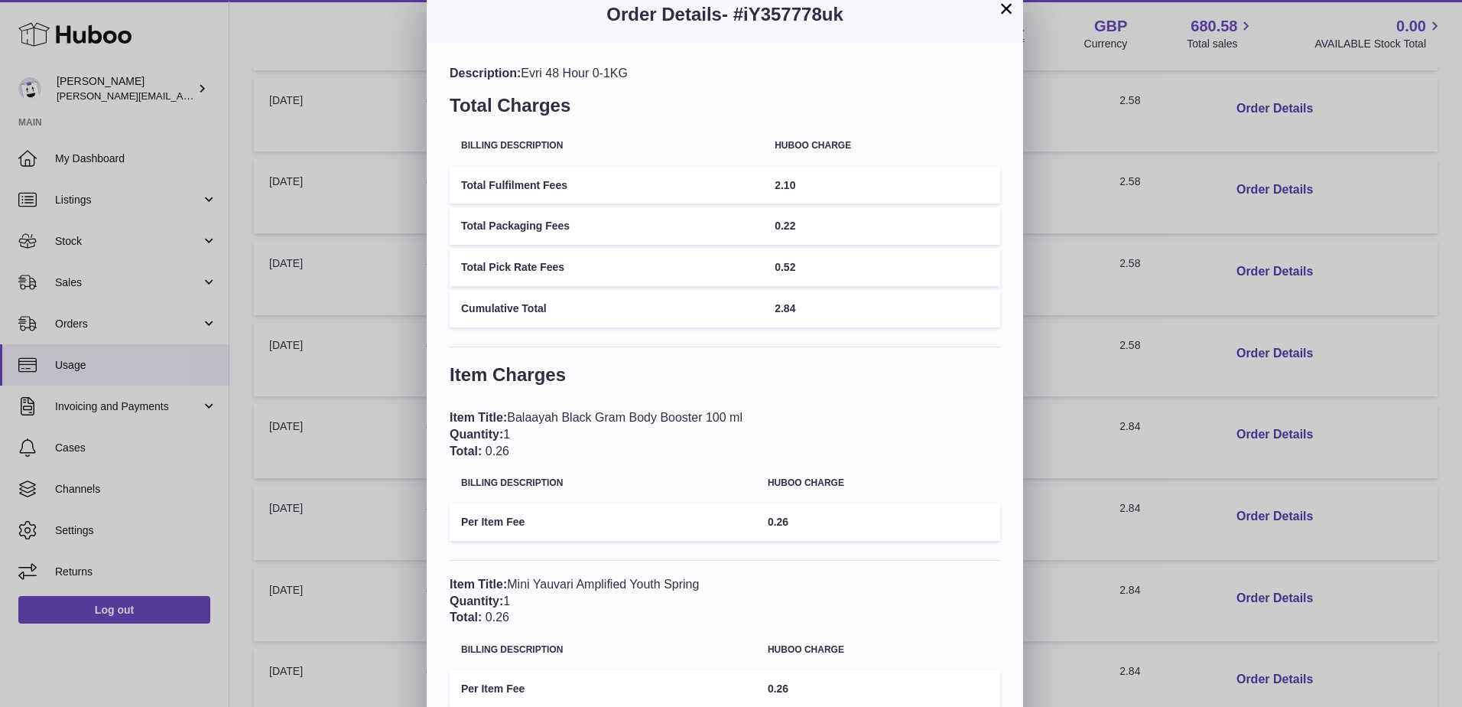
click at [103, 252] on div "× Order Details - #iY357778uk Description: Evri 48 Hour 0-1KG Total Charges Bil…" at bounding box center [731, 392] width 1462 height 810
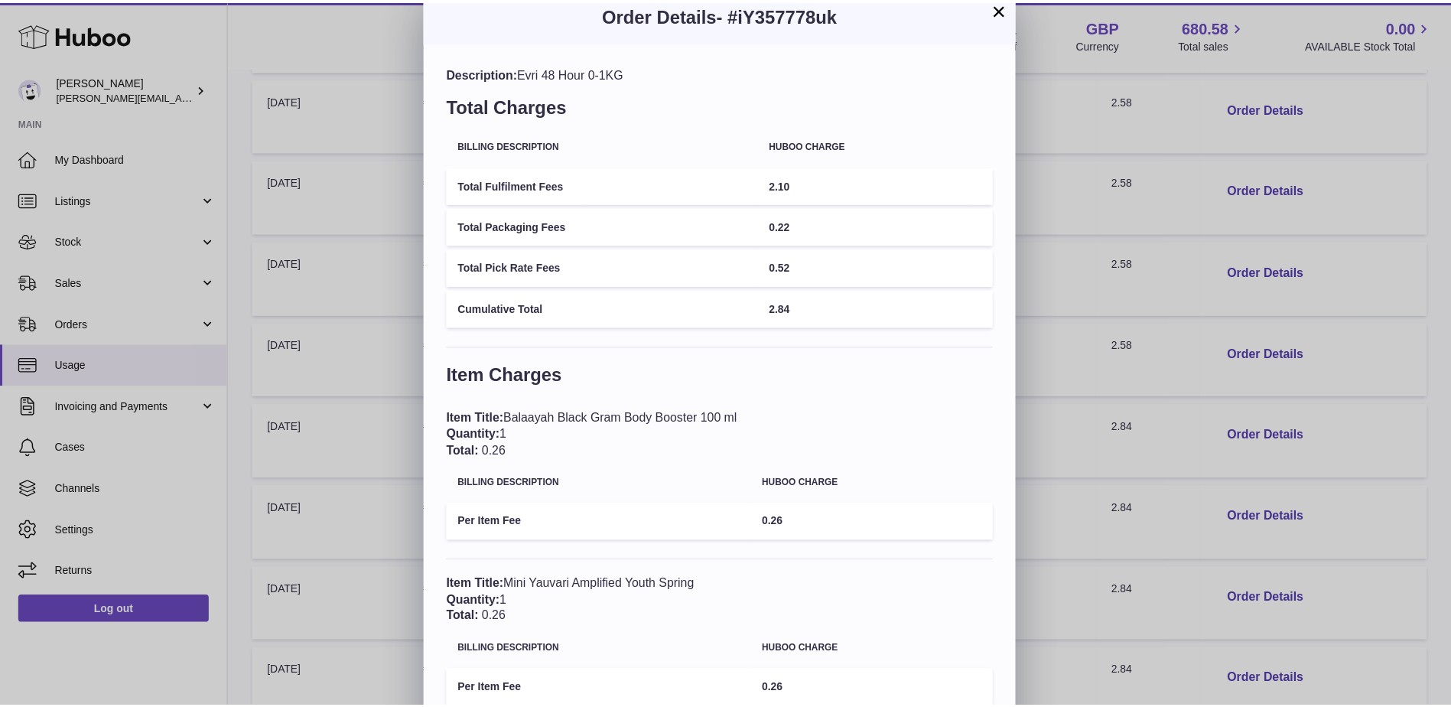
scroll to position [0, 0]
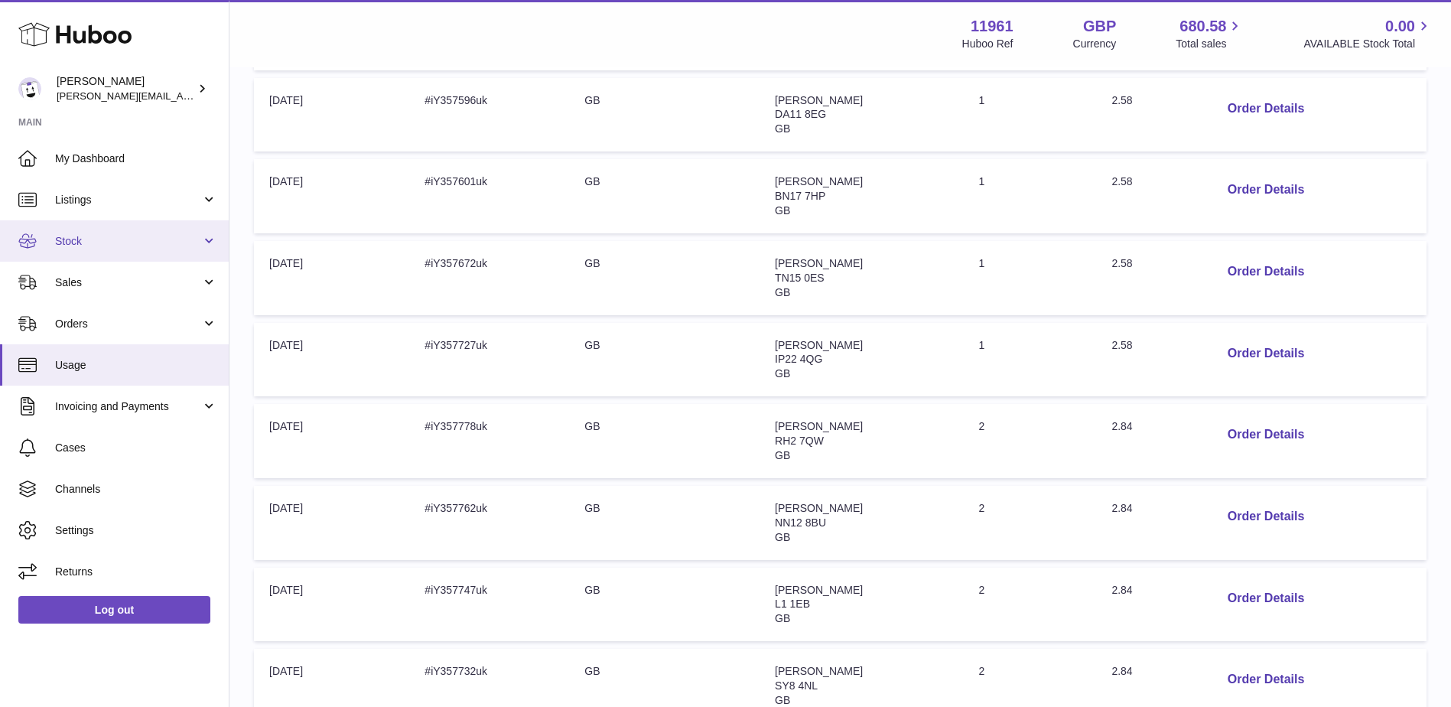
click at [102, 247] on span "Stock" at bounding box center [128, 241] width 146 height 15
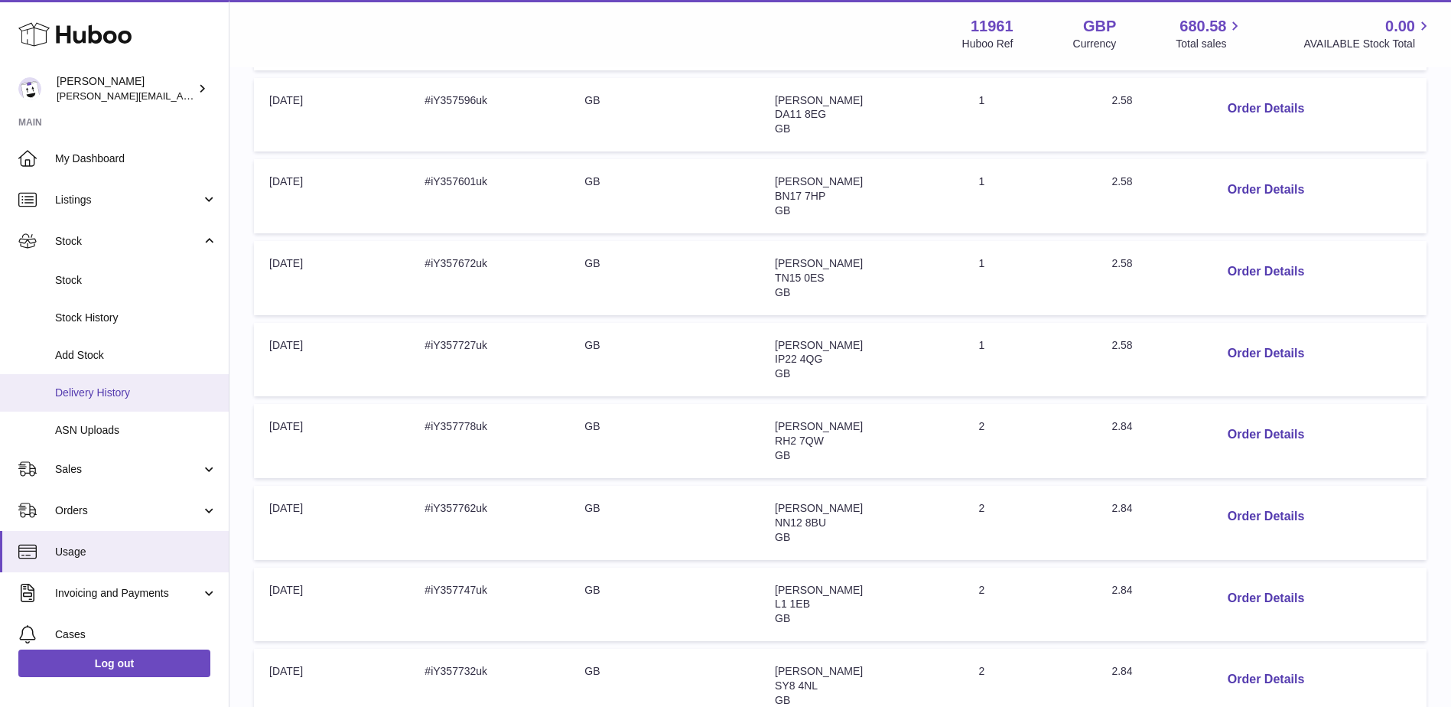
click at [96, 393] on span "Delivery History" at bounding box center [136, 392] width 162 height 15
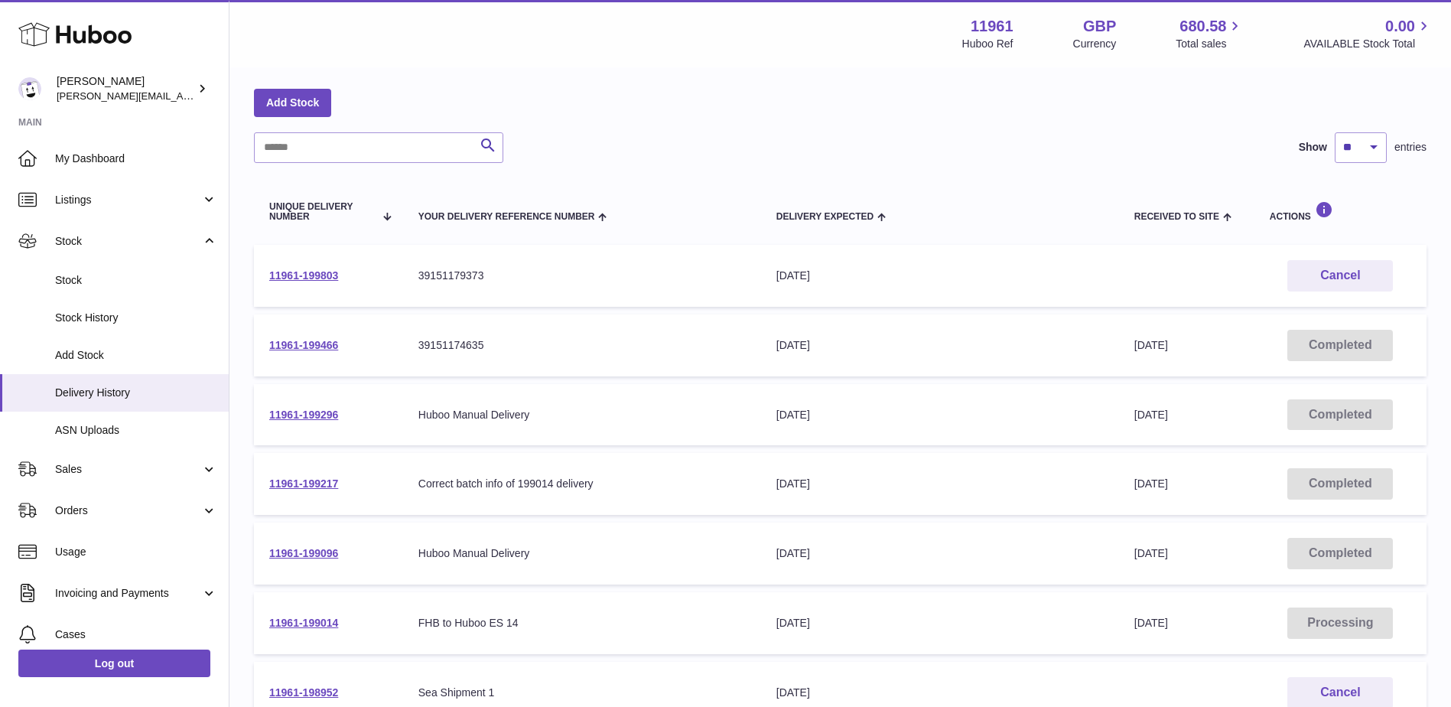
scroll to position [306, 0]
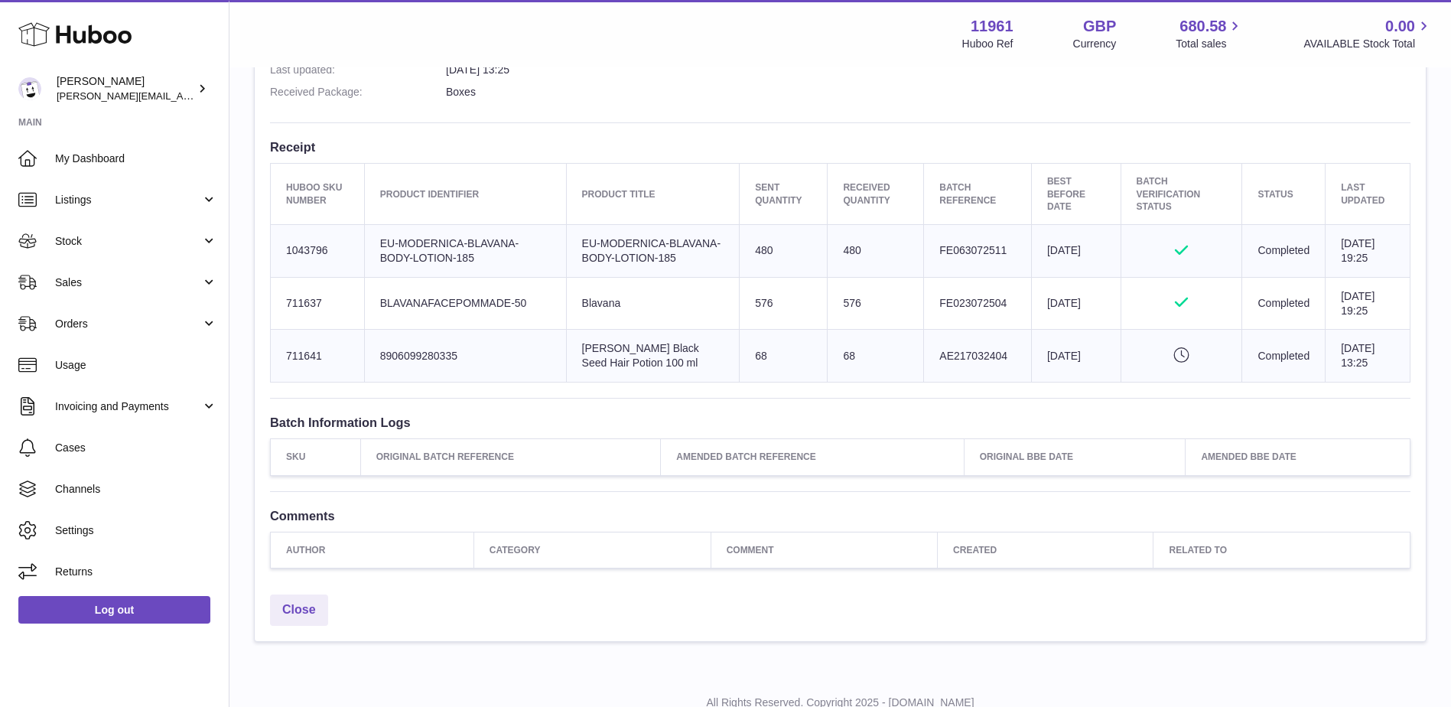
scroll to position [535, 0]
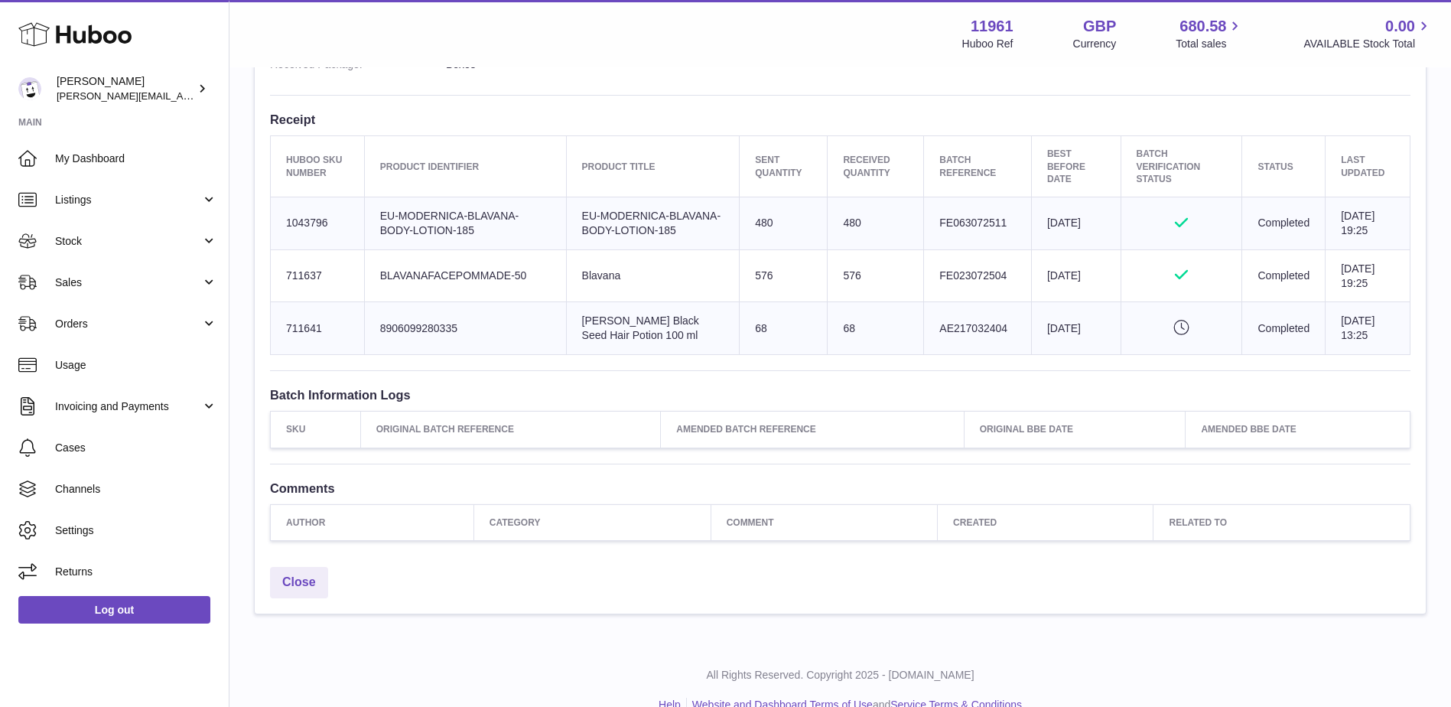
drag, startPoint x: 275, startPoint y: 158, endPoint x: 1392, endPoint y: 346, distance: 1133.5
click at [1392, 346] on table "Huboo SKU Number Product Identifier Product title Sent Quantity Received Quanti…" at bounding box center [840, 244] width 1140 height 219
copy table "Huboo SKU Number Product Identifier Product title Sent Quantity Received Quanti…"
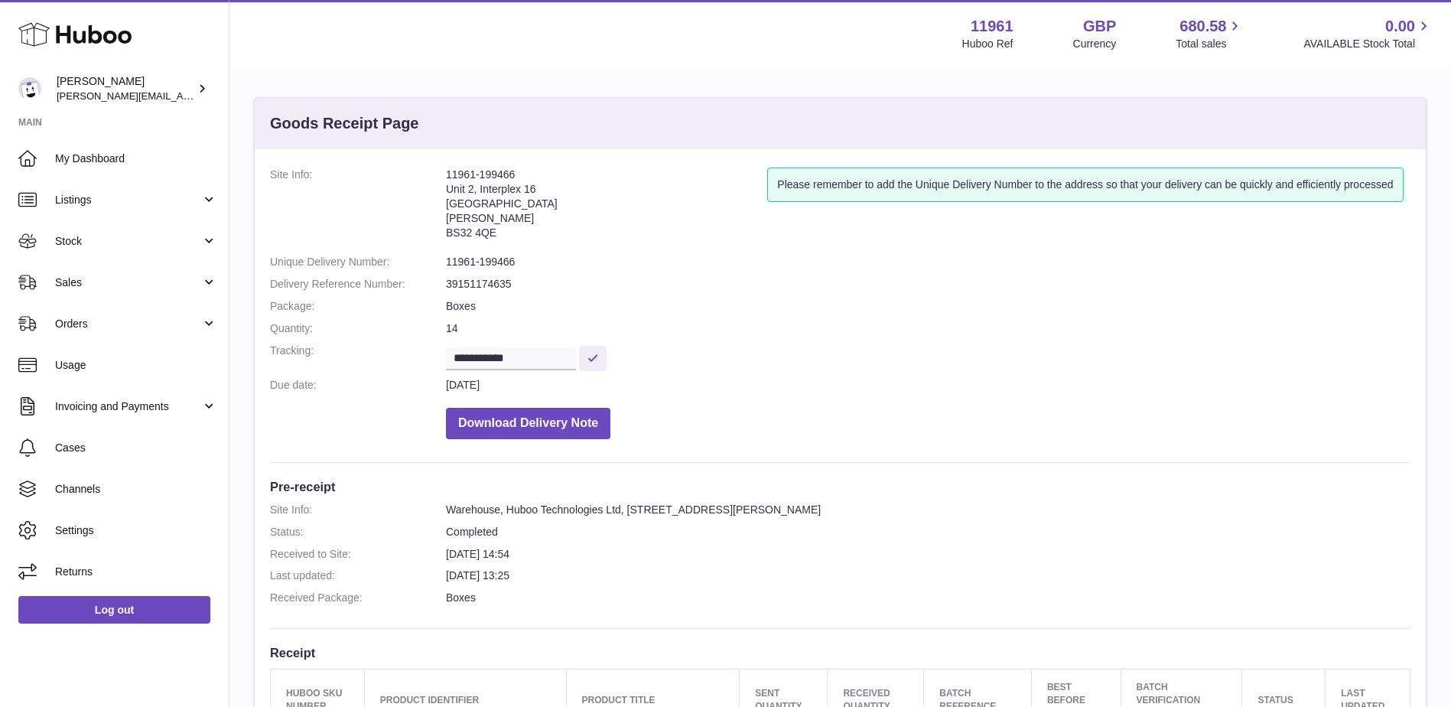
scroll to position [0, 0]
drag, startPoint x: 529, startPoint y: 180, endPoint x: 447, endPoint y: 183, distance: 81.9
click at [447, 183] on address "11961-199466 Unit 2, Interplex 16 Ash Ridge Road Bradley Stoke BS32 4QE" at bounding box center [606, 210] width 321 height 80
drag, startPoint x: 528, startPoint y: 360, endPoint x: 439, endPoint y: 364, distance: 88.8
click at [439, 364] on dl "**********" at bounding box center [840, 309] width 1140 height 279
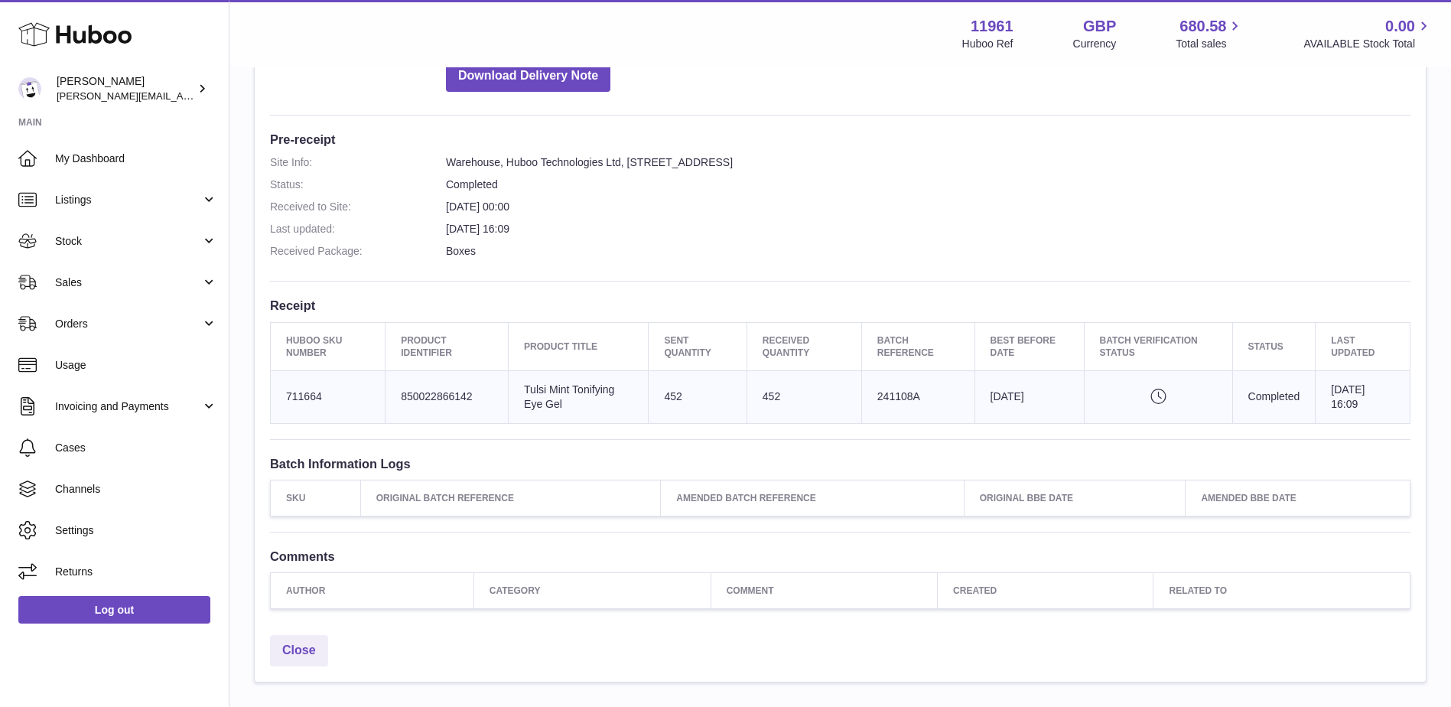
scroll to position [306, 0]
drag, startPoint x: 278, startPoint y: 391, endPoint x: 1350, endPoint y: 402, distance: 1072.1
click at [1350, 402] on tr "Huboo SKU Number 711664 Client Identifier 850022866142 Product title Tulsi Mint…" at bounding box center [840, 395] width 1139 height 53
copy tr "711664 Client Identifier 850022866142 Product title Tulsi Mint Tonifying Eye Ge…"
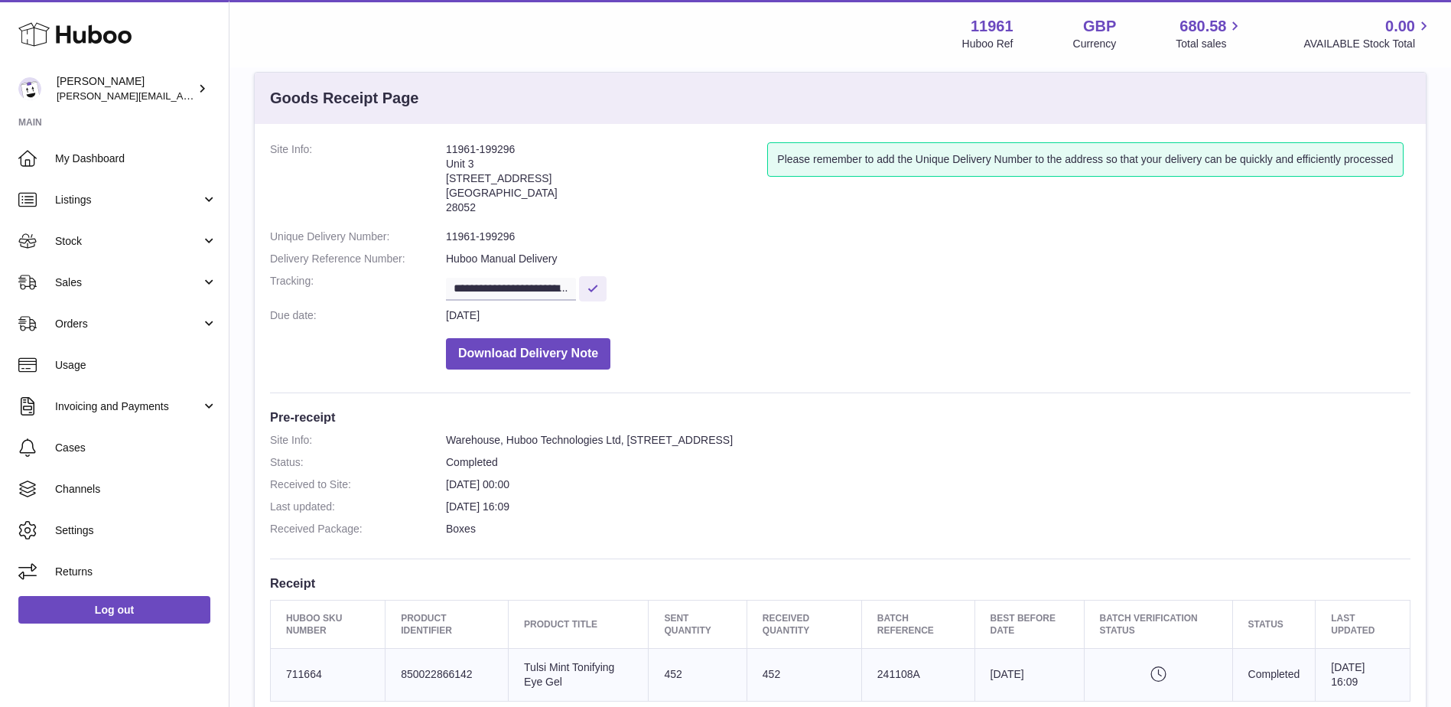
scroll to position [0, 0]
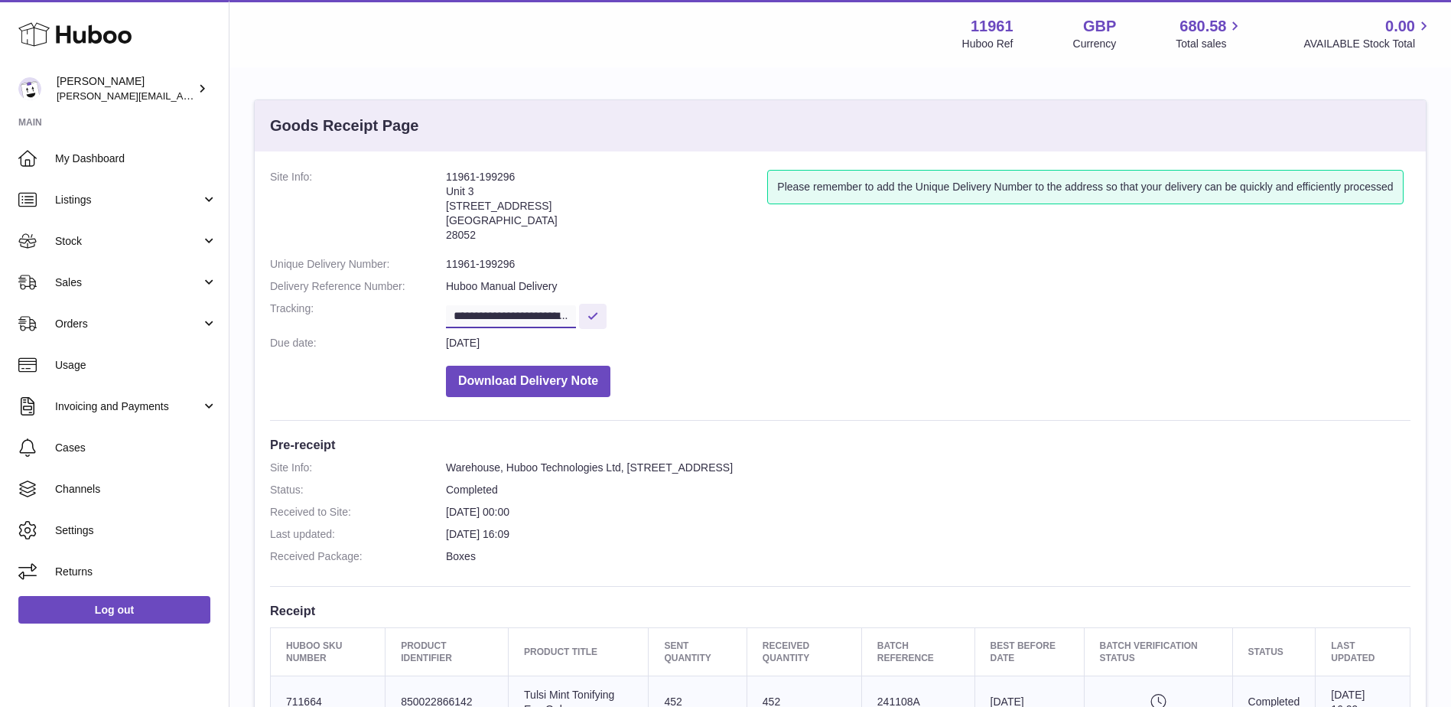
click at [554, 319] on input "**********" at bounding box center [511, 316] width 130 height 23
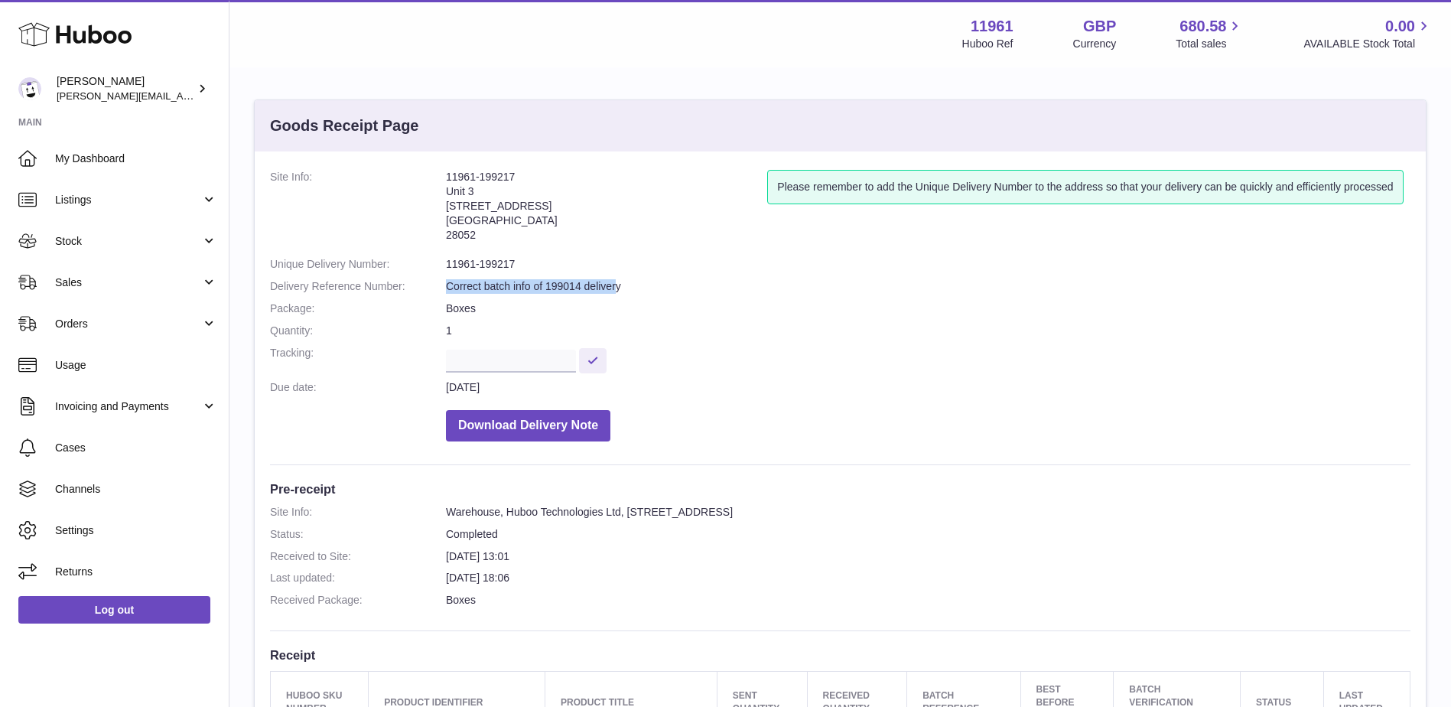
drag, startPoint x: 618, startPoint y: 291, endPoint x: 443, endPoint y: 291, distance: 175.1
click at [443, 291] on dl "Site Info: 11961-199217 [STREET_ADDRESS] Please remember to add the Unique Deli…" at bounding box center [840, 309] width 1140 height 279
copy dl "Correct batch info of 199014 deliver"
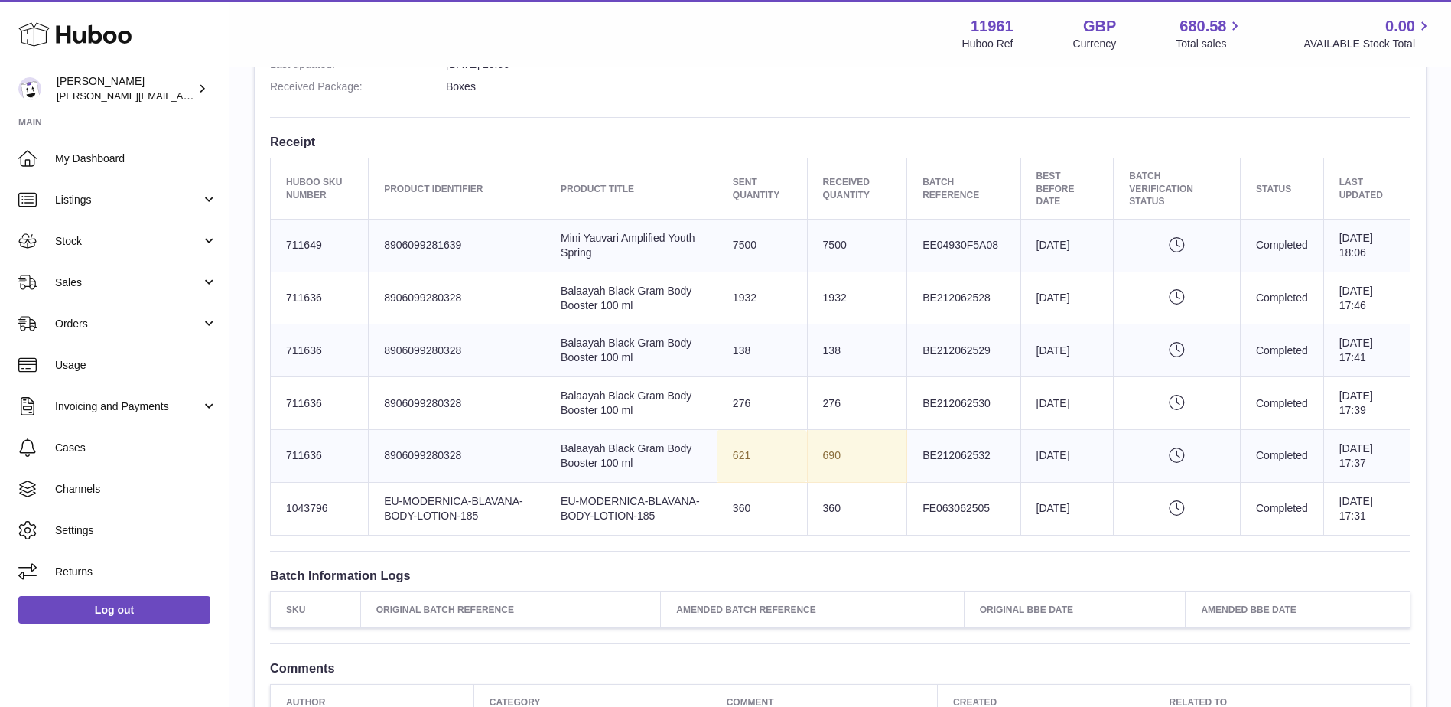
scroll to position [734, 0]
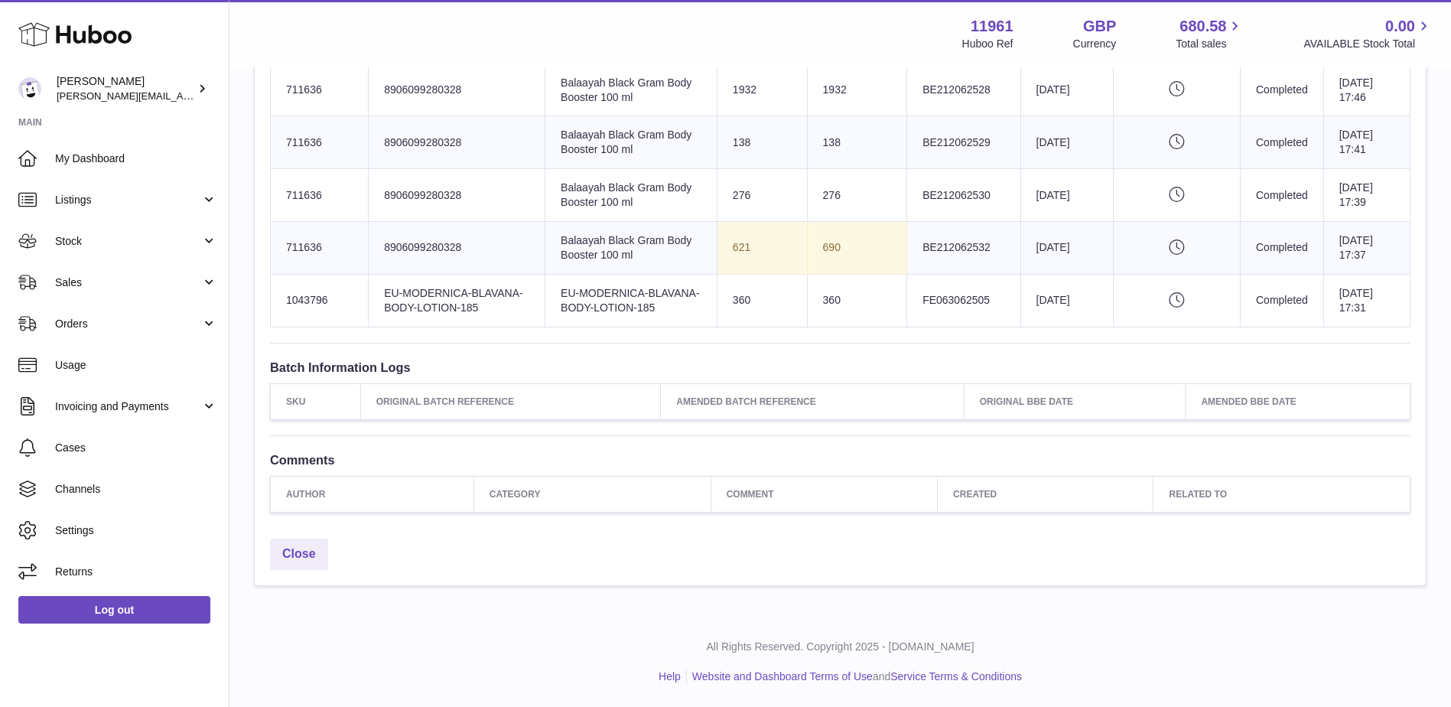
drag, startPoint x: 282, startPoint y: 449, endPoint x: 1369, endPoint y: 310, distance: 1095.4
click at [1369, 310] on tbody "Huboo SKU Number 711649 Client Identifier 8906099281639 Product title Mini Yauv…" at bounding box center [840, 169] width 1139 height 316
copy tbody "711649 Client Identifier 8906099281639 Product title Mini Yauvari Amplified You…"
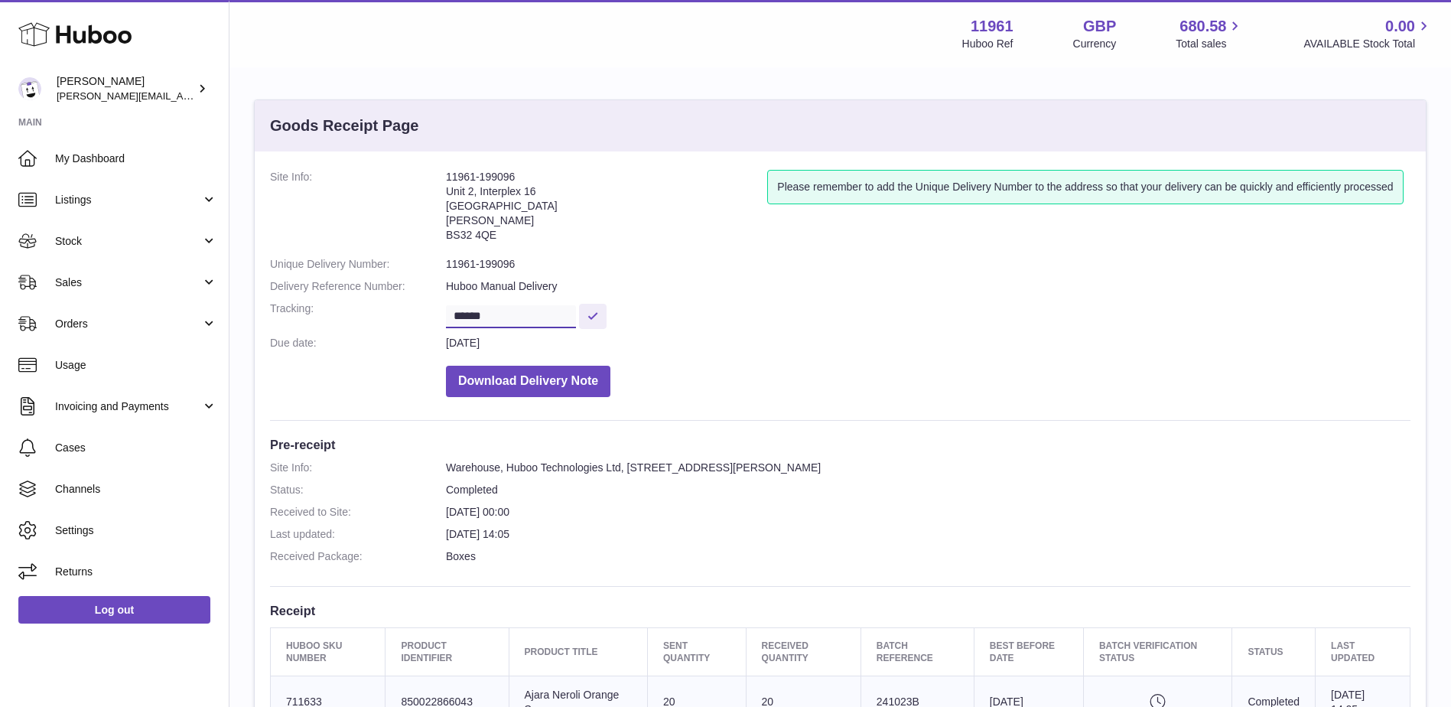
drag, startPoint x: 508, startPoint y: 320, endPoint x: 443, endPoint y: 325, distance: 65.2
click at [443, 325] on dl "Site Info: 11961-199096 [STREET_ADDRESS][PERSON_NAME] Please remember to add th…" at bounding box center [840, 287] width 1140 height 235
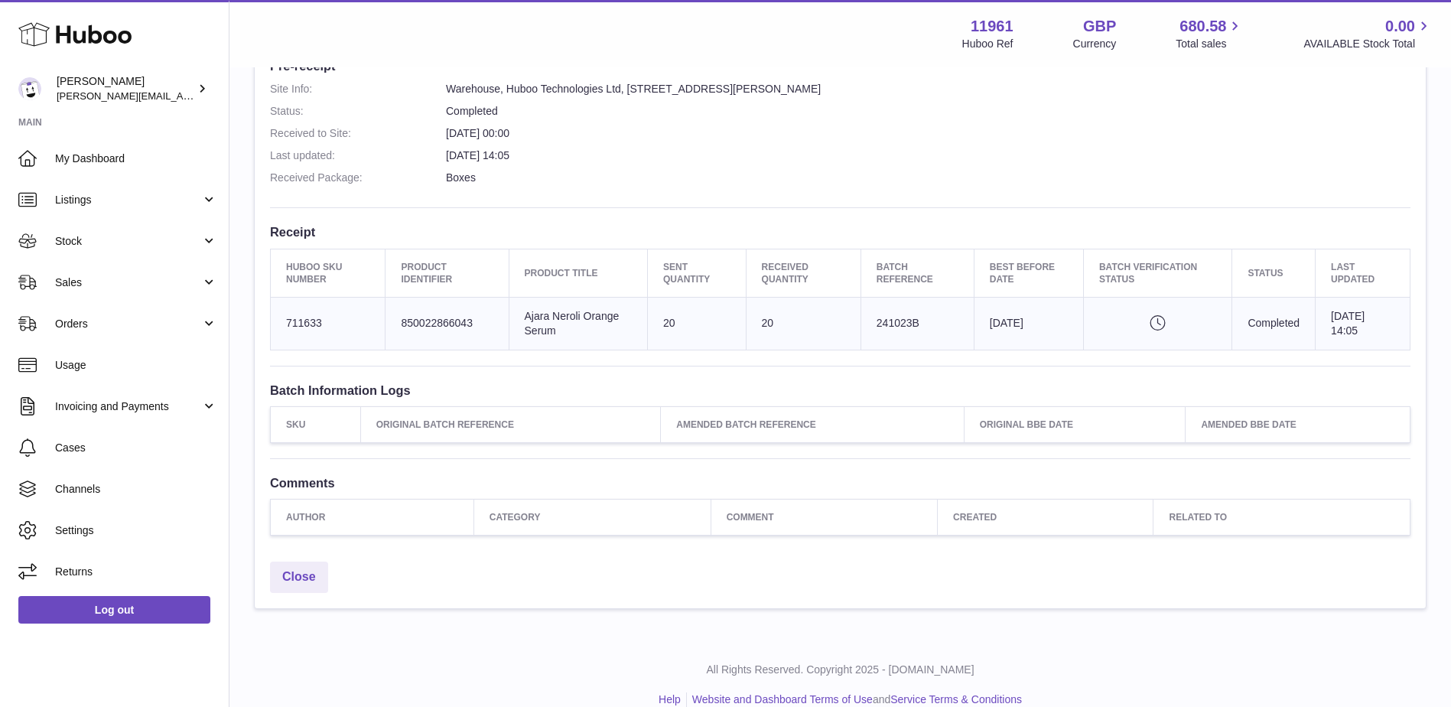
scroll to position [382, 0]
click at [294, 319] on td "Huboo SKU Number 711633" at bounding box center [328, 319] width 115 height 53
drag, startPoint x: 282, startPoint y: 320, endPoint x: 1464, endPoint y: 310, distance: 1182.2
copy table "Huboo SKU Number Product Identifier Product title Sent Quantity Received Quanti…"
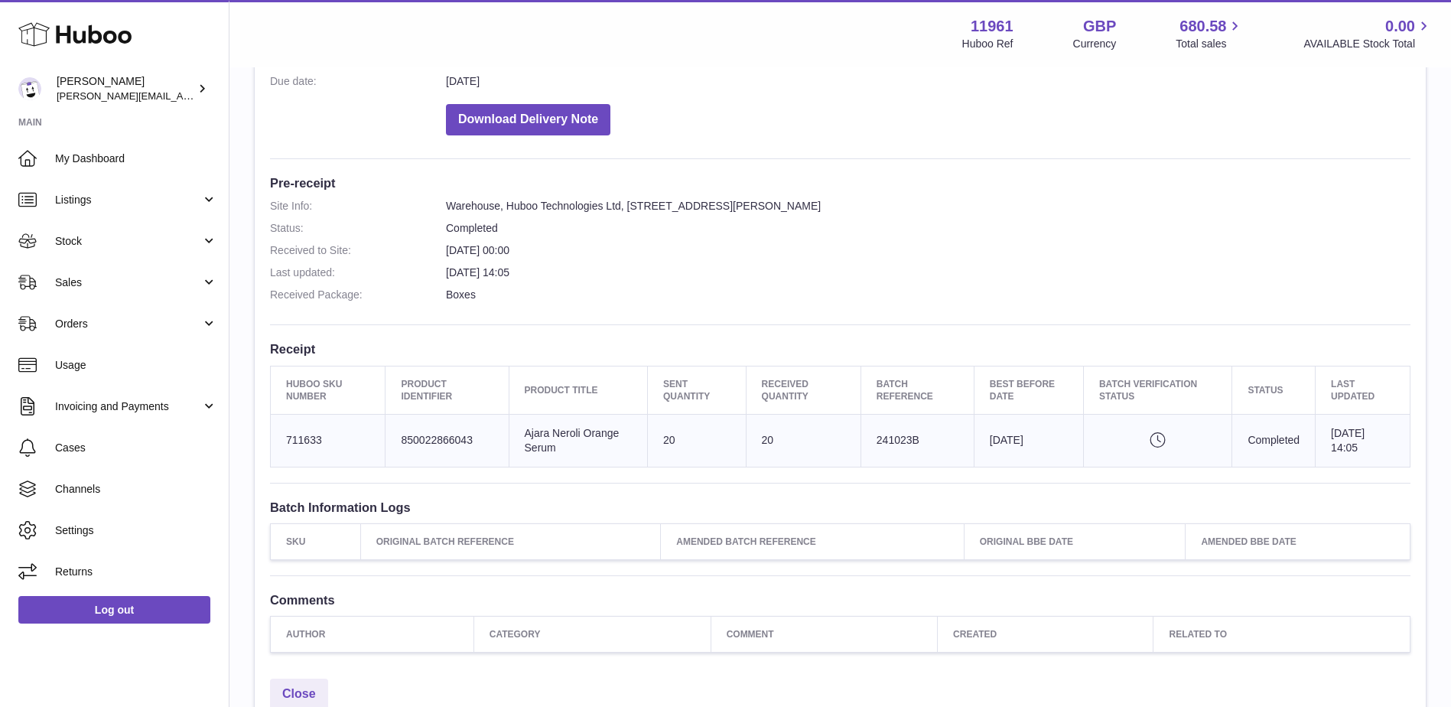
scroll to position [76, 0]
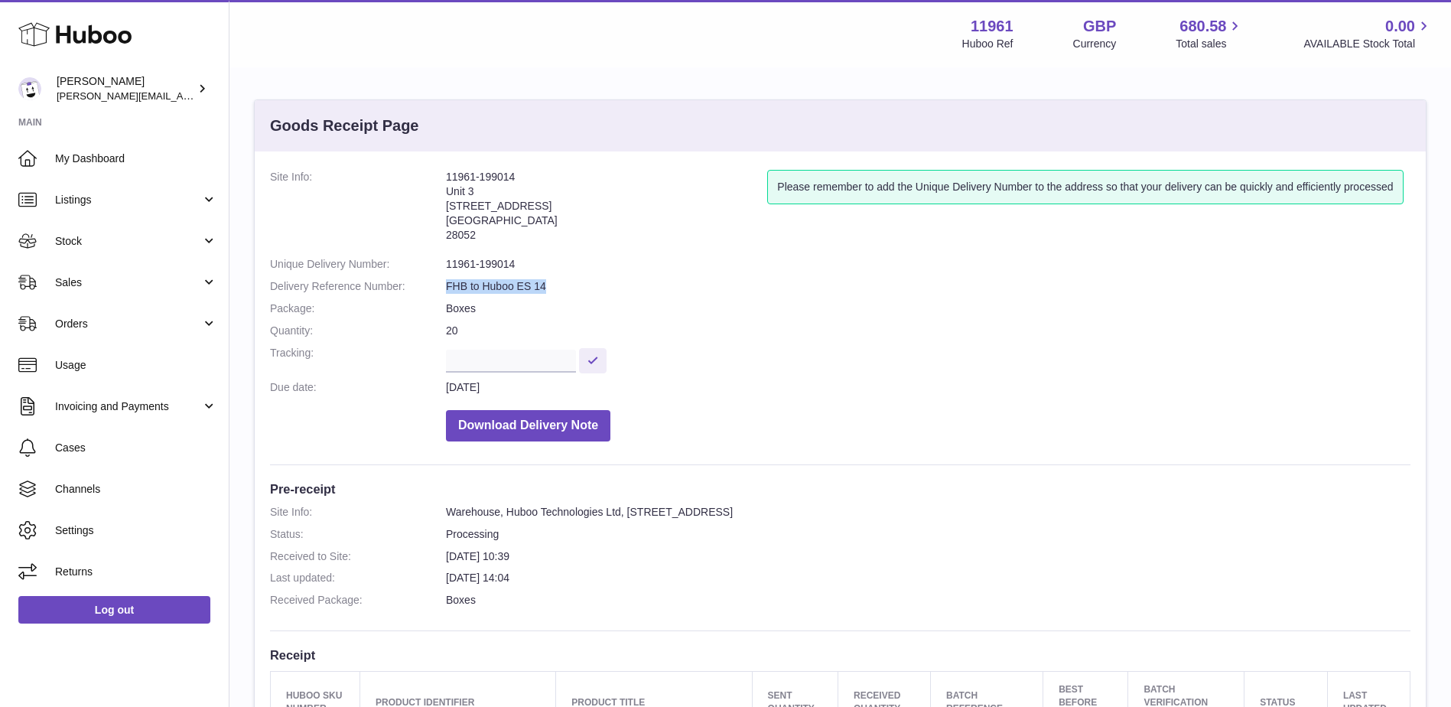
drag, startPoint x: 544, startPoint y: 288, endPoint x: 442, endPoint y: 286, distance: 101.7
click at [442, 286] on dl "Site Info: 11961-199014 Unit 3 Calle de Cerceda 20 Madrid 28052 Please remember…" at bounding box center [840, 309] width 1140 height 279
copy dl "FHB to Huboo ES 14"
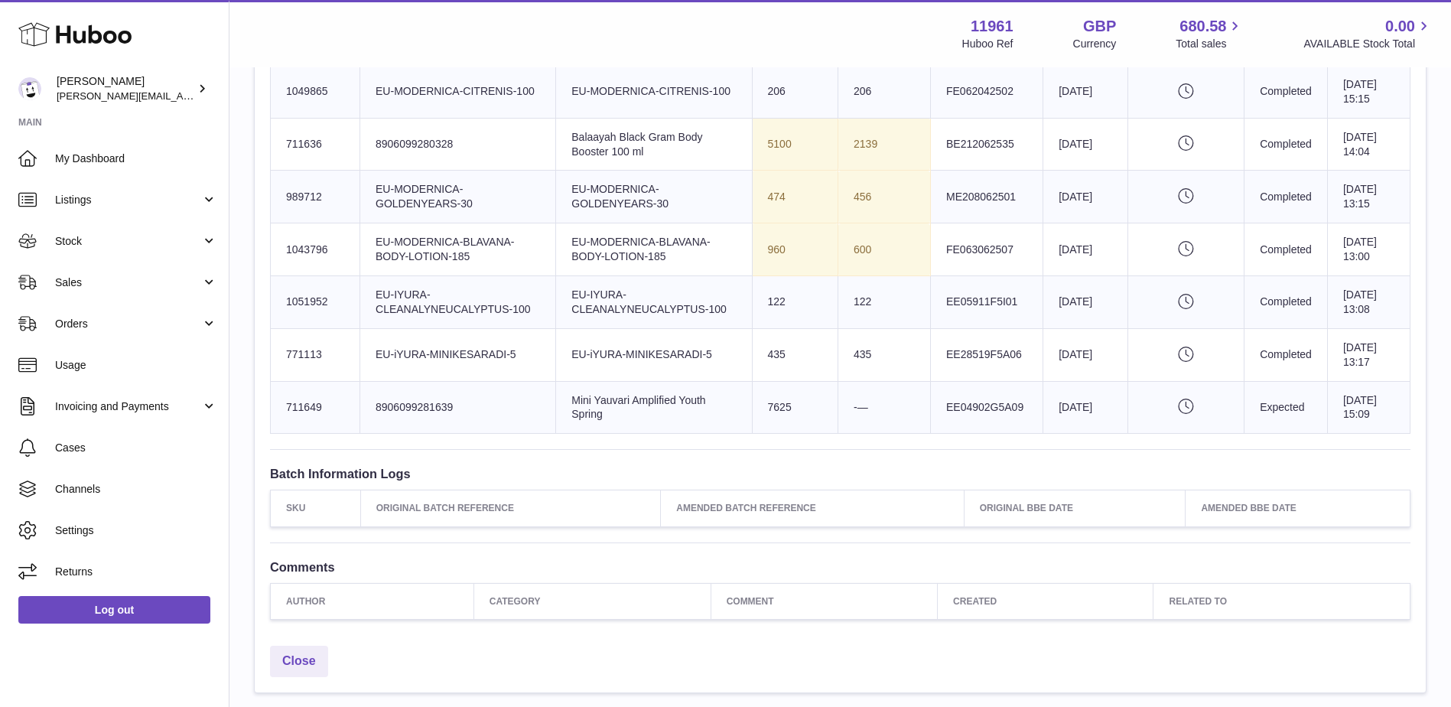
scroll to position [751, 0]
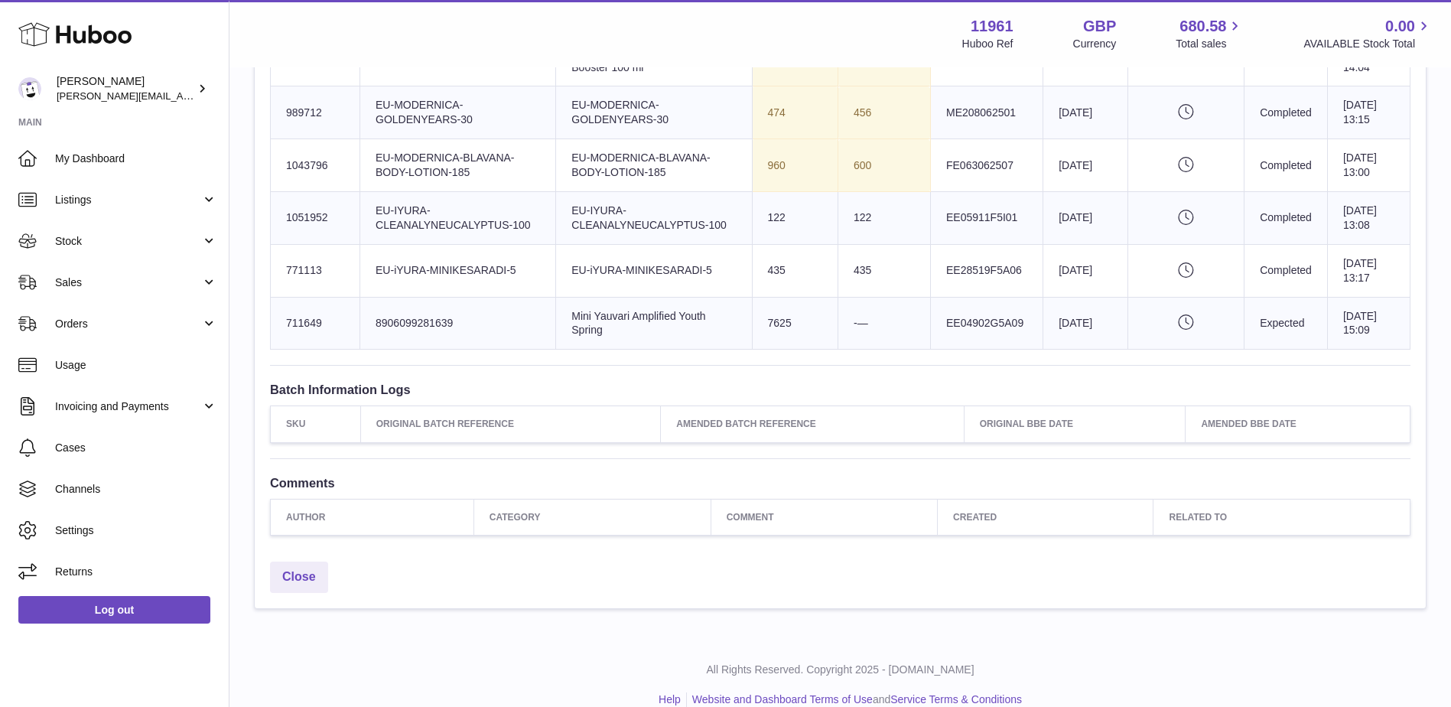
drag, startPoint x: 280, startPoint y: 370, endPoint x: 1398, endPoint y: 328, distance: 1118.7
click at [1398, 328] on tbody "Huboo SKU Number 1049865 Client Identifier EU-MODERNICA-CITRENIS-100 Product ti…" at bounding box center [840, 165] width 1139 height 368
copy tbody "1049865 Client Identifier EU-MODERNICA-CITRENIS-100 Product title EU-MODERNICA-…"
